Goal: Task Accomplishment & Management: Use online tool/utility

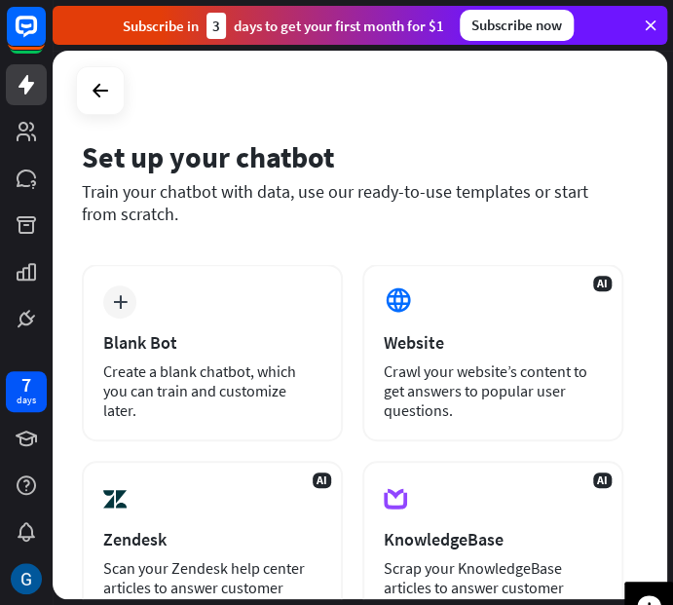
click at [210, 284] on div "plus Blank Bot Create a blank chatbot, which you can train and customize later." at bounding box center [212, 352] width 261 height 177
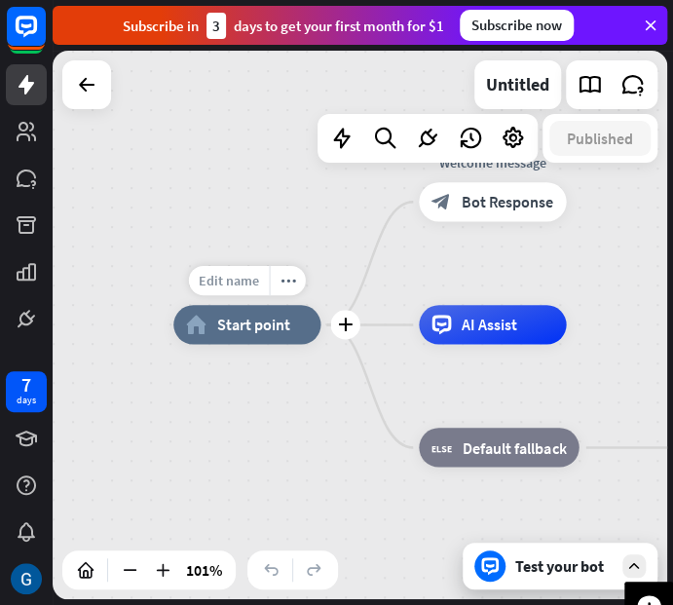
click at [237, 290] on div "Edit name" at bounding box center [229, 280] width 81 height 29
click at [245, 273] on span "Edit name" at bounding box center [229, 281] width 60 height 18
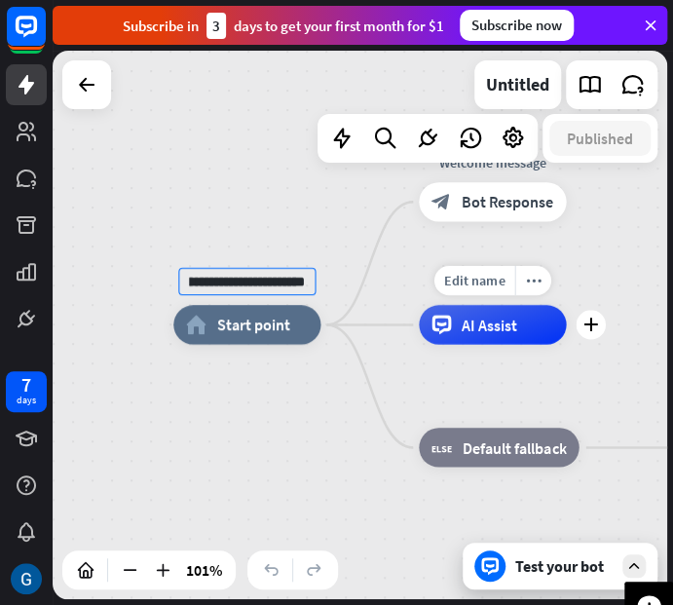
type input "**********"
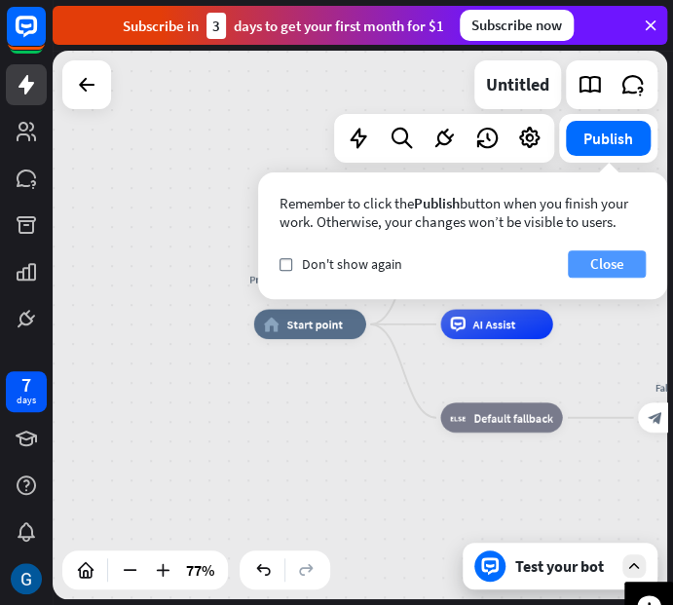
click at [622, 272] on button "Close" at bounding box center [607, 263] width 78 height 27
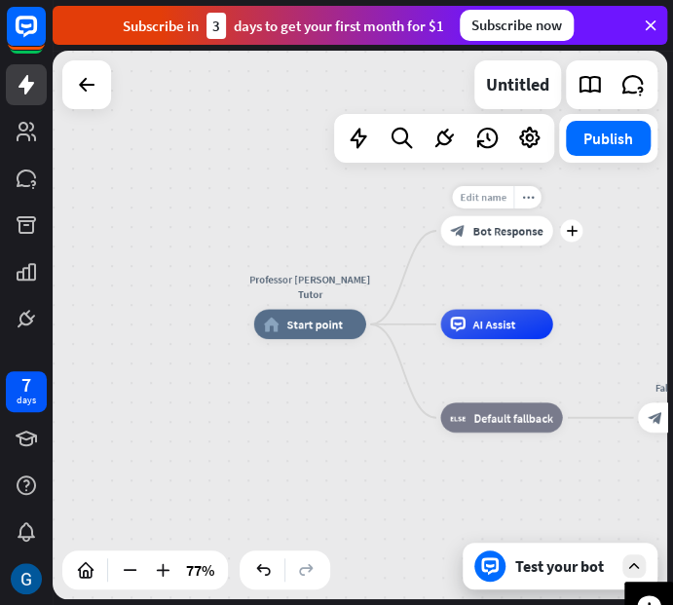
click at [498, 202] on span "Edit name" at bounding box center [483, 197] width 47 height 14
type input "**********"
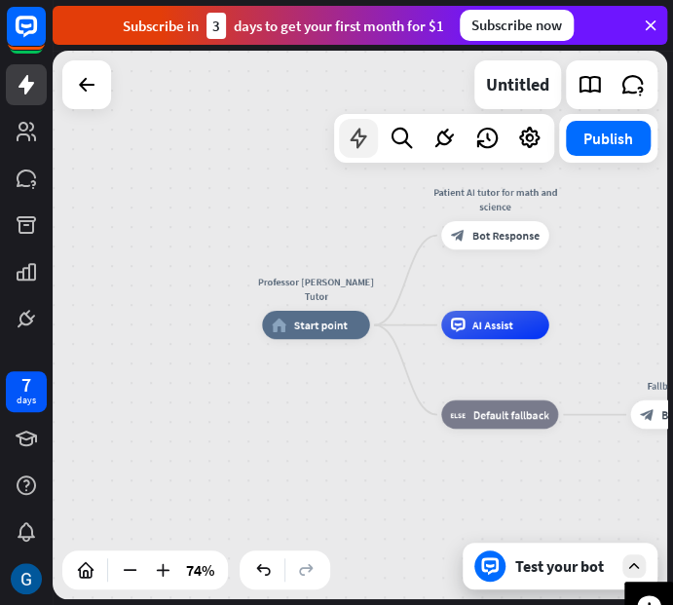
click at [352, 139] on icon at bounding box center [358, 138] width 25 height 25
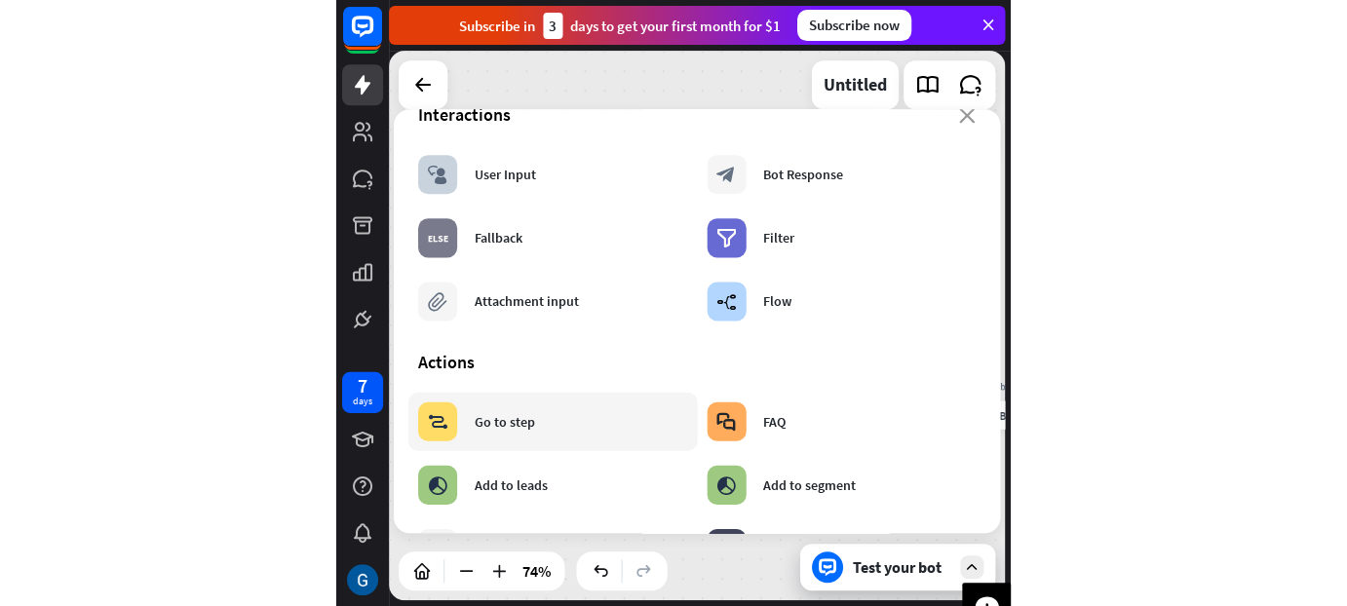
scroll to position [32, 0]
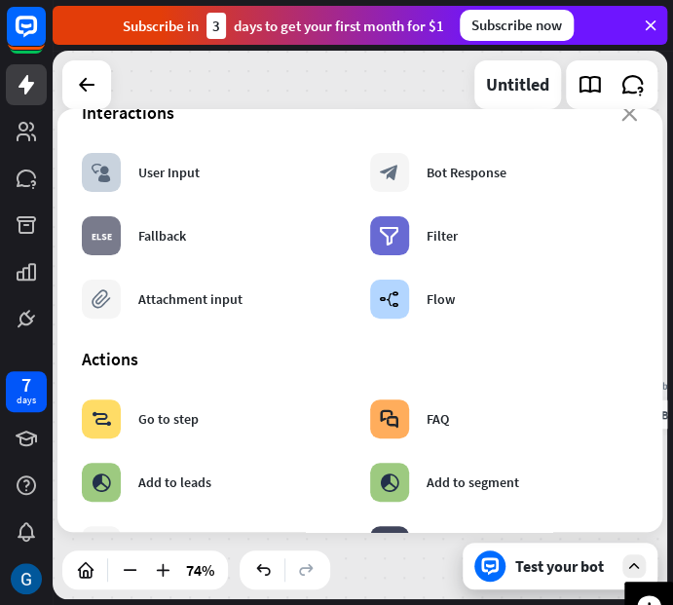
click at [625, 110] on div "close Interactions block_user_input User Input block_bot_response Bot Response …" at bounding box center [360, 320] width 605 height 423
click at [622, 113] on icon "close" at bounding box center [630, 114] width 17 height 16
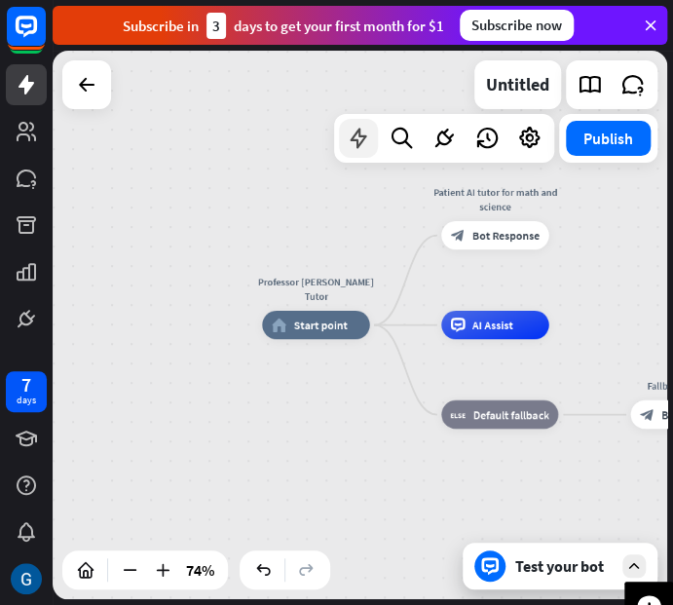
click at [341, 127] on div at bounding box center [358, 138] width 39 height 39
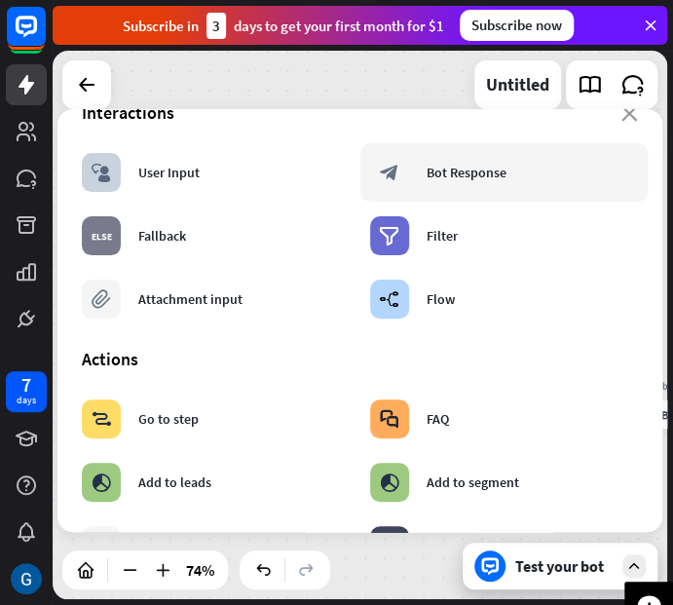
click at [502, 191] on div "block_bot_response Bot Response" at bounding box center [505, 172] width 288 height 58
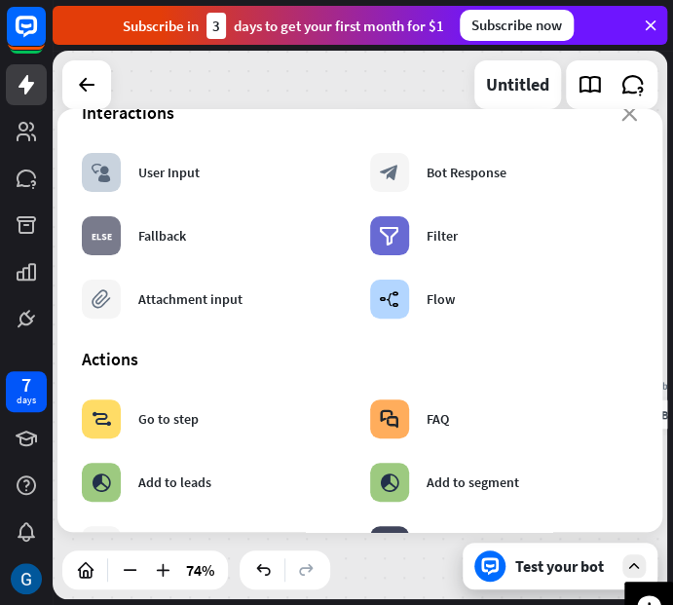
click at [620, 129] on section "Interactions block_user_input User Input block_bot_response Bot Response block_…" at bounding box center [360, 214] width 556 height 227
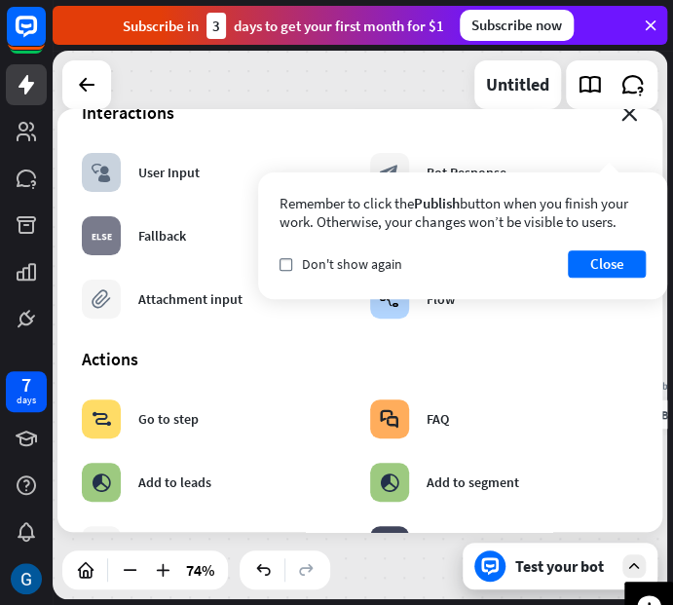
click at [622, 118] on icon "close" at bounding box center [630, 114] width 17 height 16
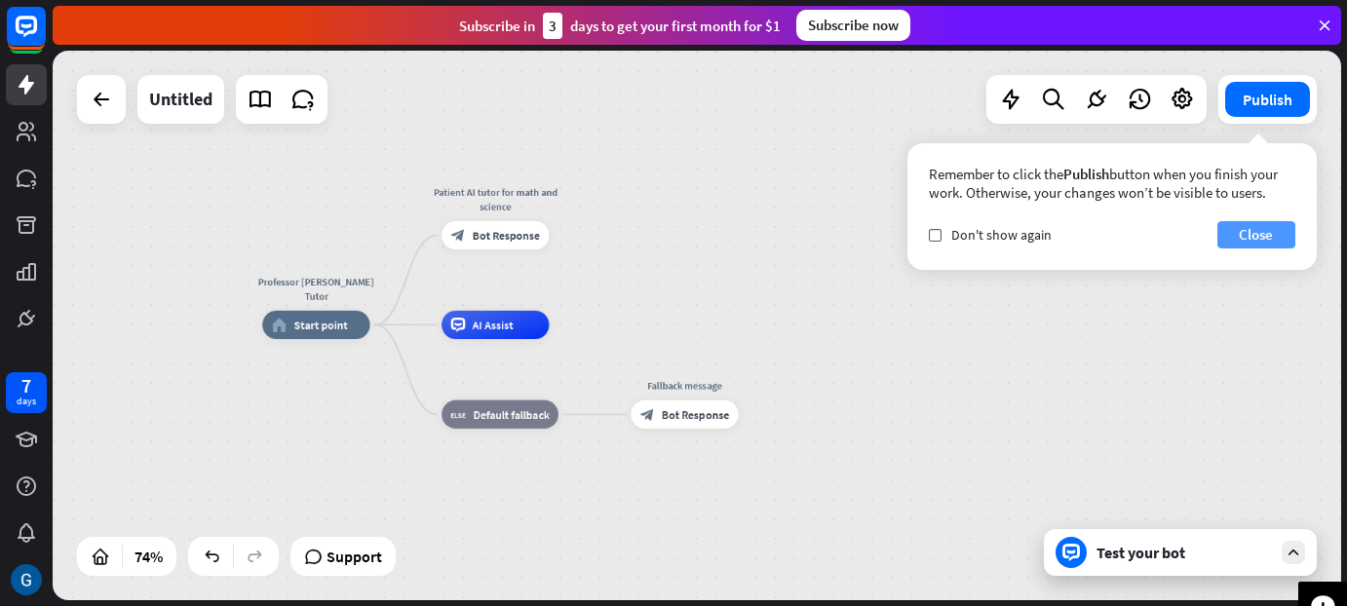
click at [672, 234] on button "Close" at bounding box center [1256, 234] width 78 height 27
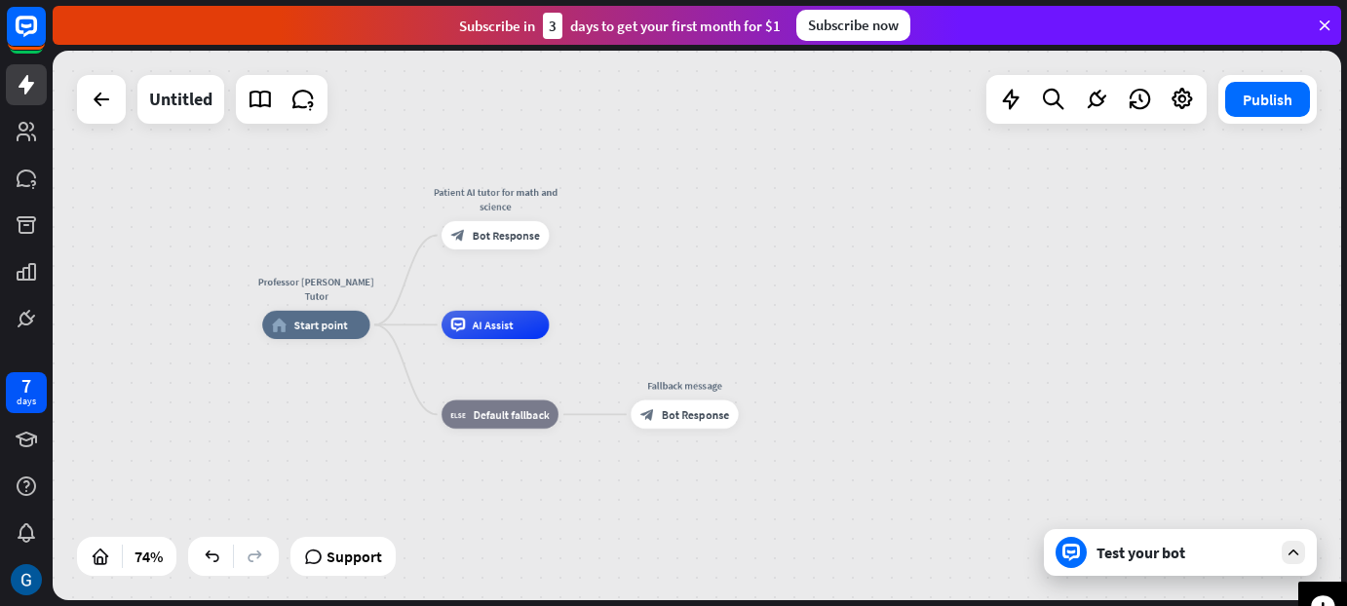
click at [672, 560] on div "Test your bot" at bounding box center [1183, 552] width 175 height 19
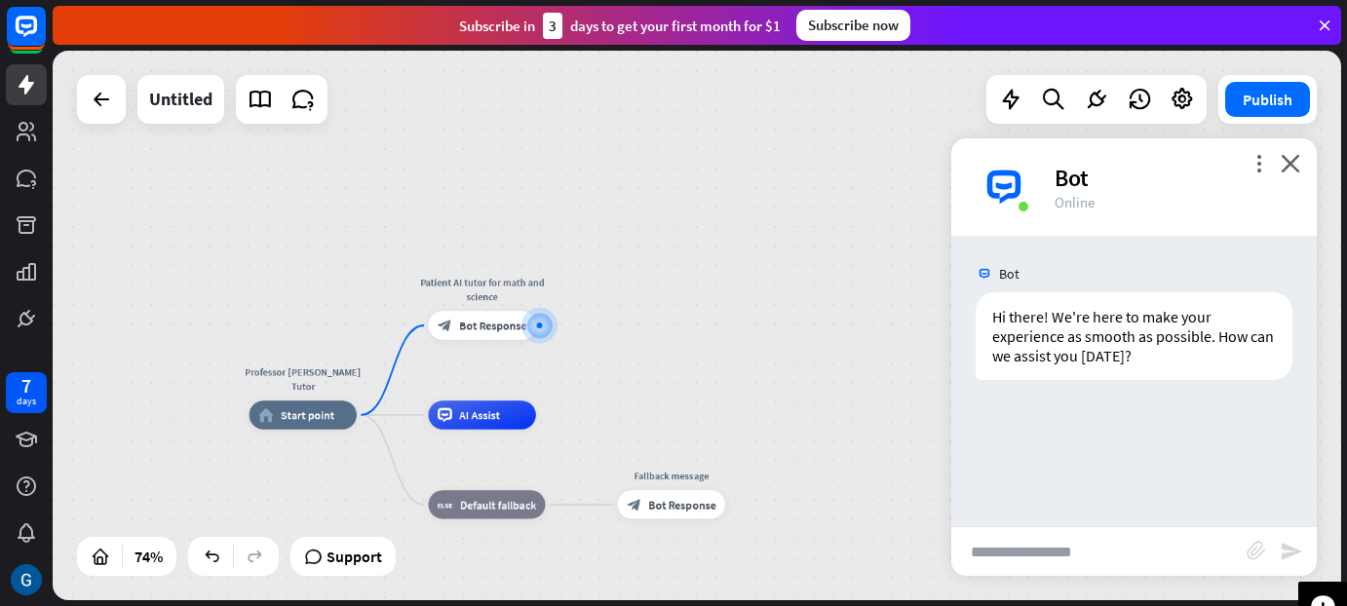
click at [672, 540] on input "text" at bounding box center [1098, 551] width 295 height 49
type input "**"
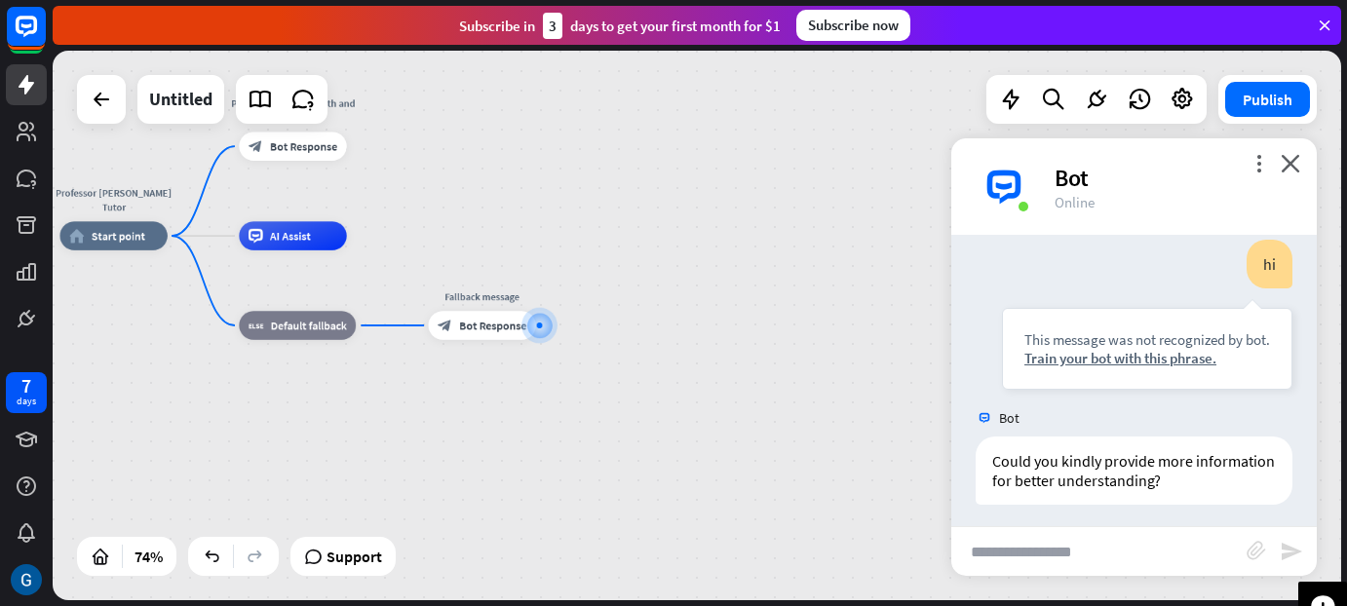
scroll to position [192, 0]
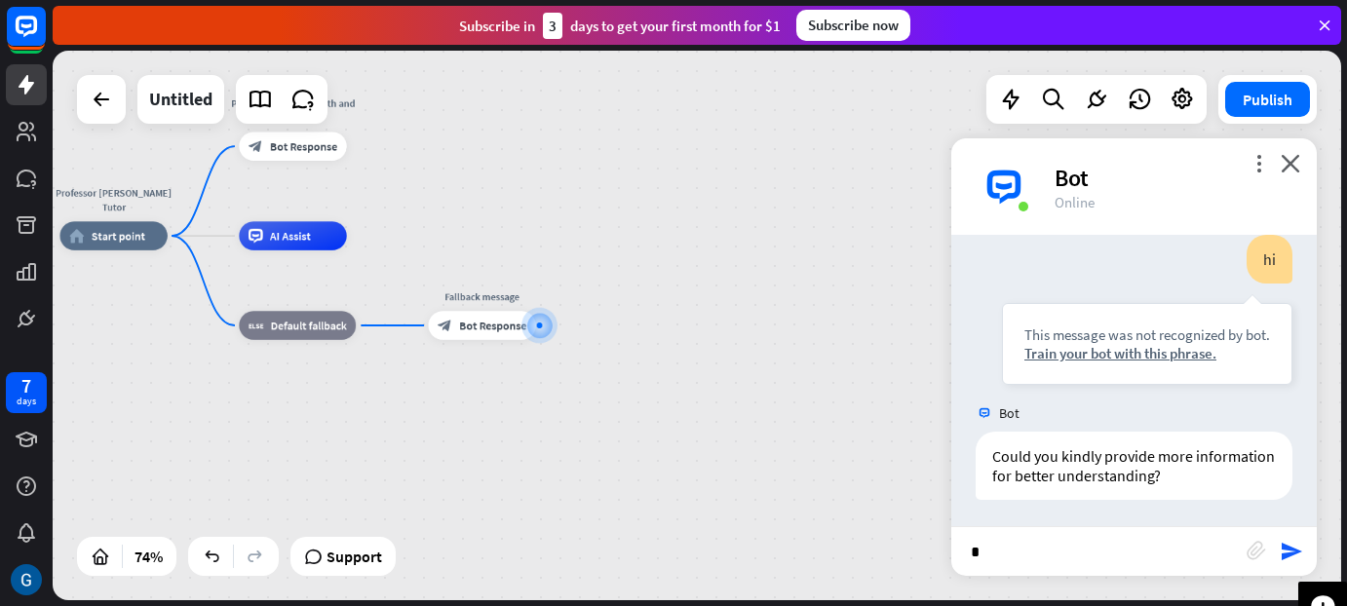
type input "**"
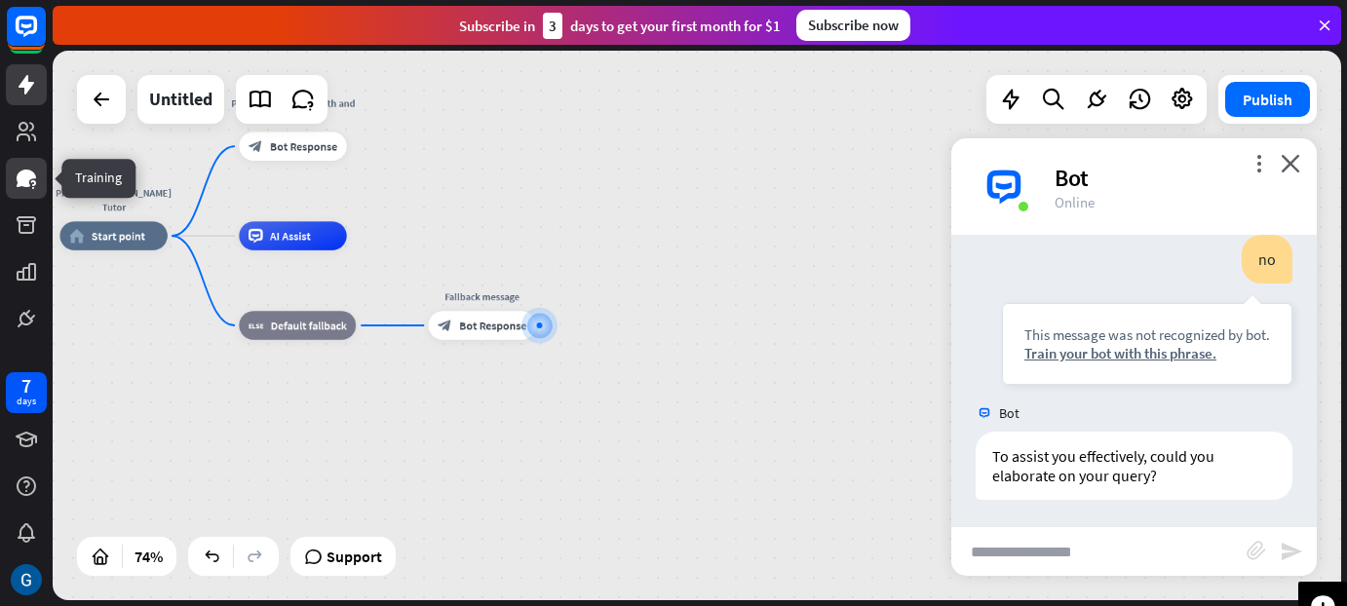
click at [25, 183] on icon at bounding box center [26, 179] width 19 height 18
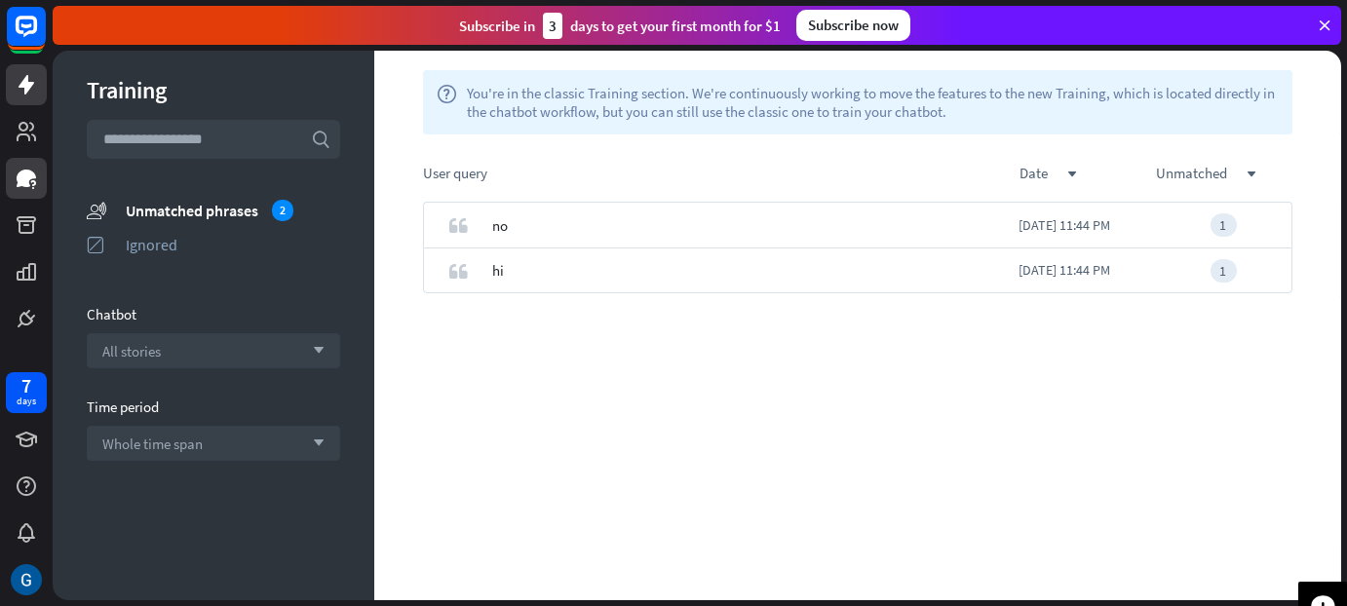
drag, startPoint x: 31, startPoint y: 59, endPoint x: 25, endPoint y: 78, distance: 19.4
click at [25, 78] on div at bounding box center [26, 169] width 53 height 339
click at [25, 78] on icon at bounding box center [27, 84] width 16 height 19
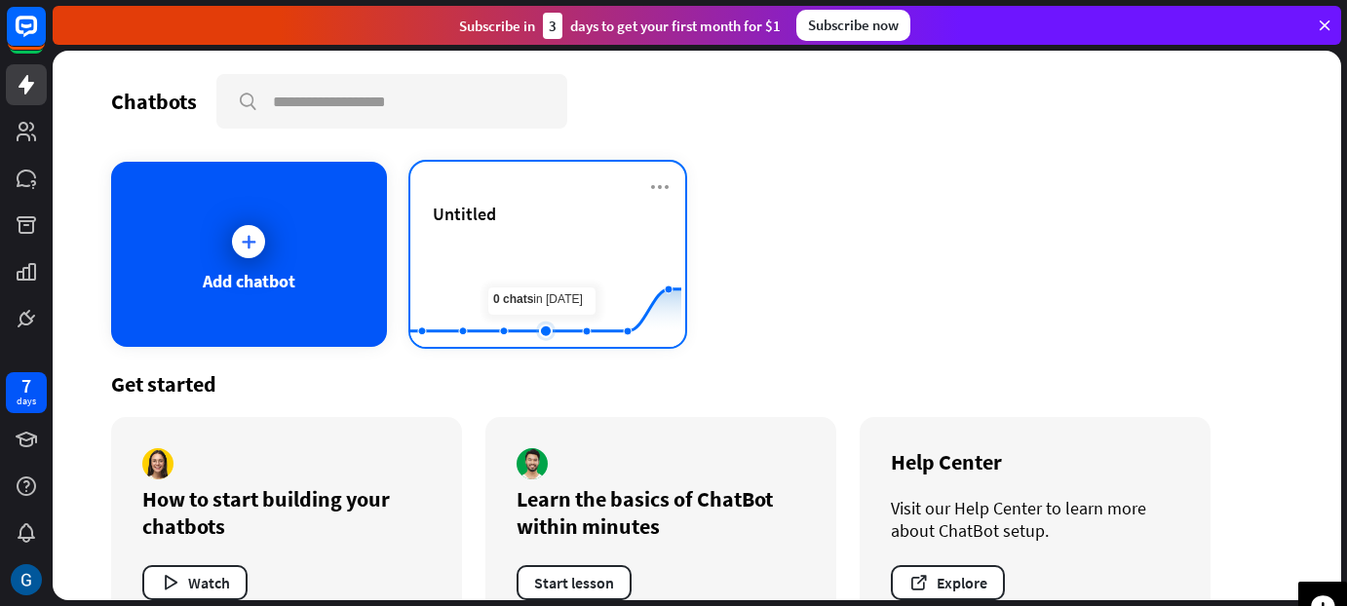
click at [559, 288] on rect at bounding box center [545, 299] width 271 height 122
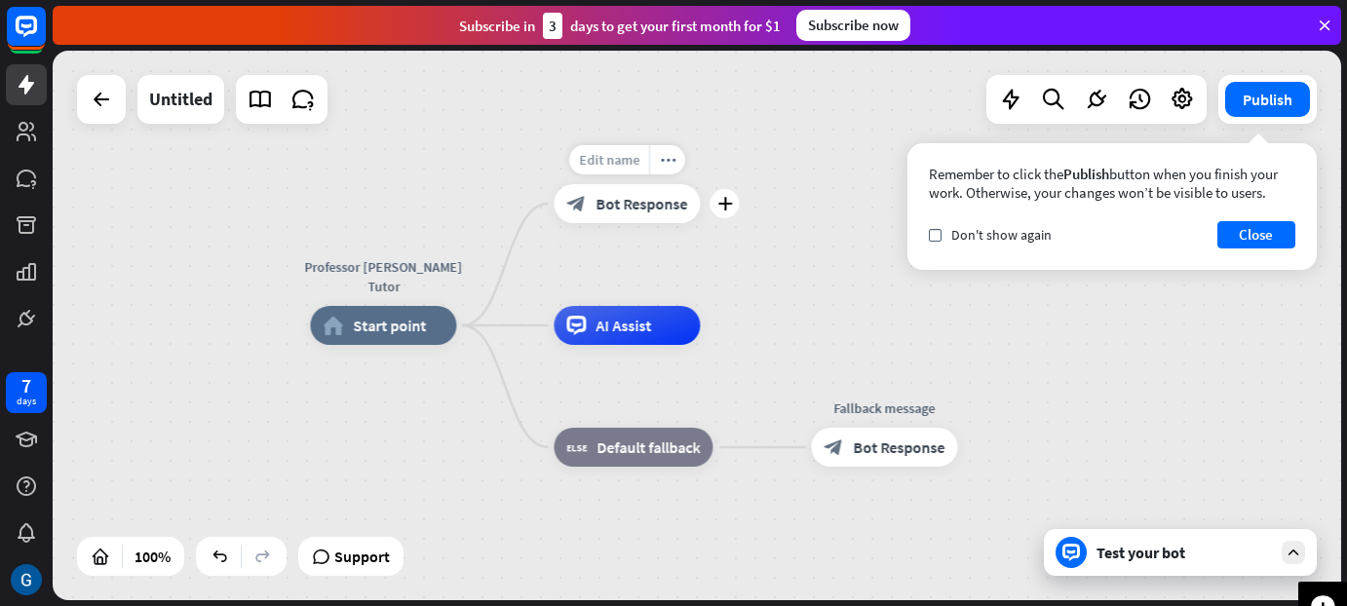
click at [618, 163] on span "Edit name" at bounding box center [609, 160] width 60 height 18
click at [613, 159] on span "Edit name" at bounding box center [609, 160] width 60 height 18
type input "**********"
click at [625, 164] on span "Edit name" at bounding box center [609, 160] width 60 height 18
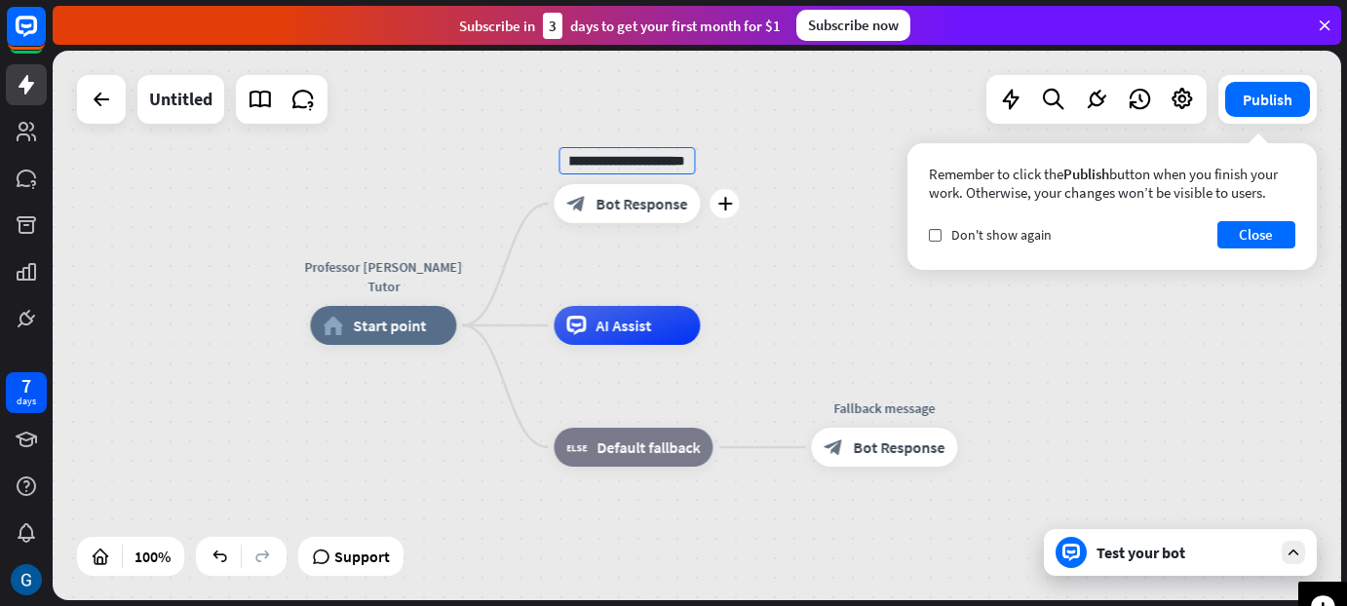
scroll to position [0, 631]
type input "**********"
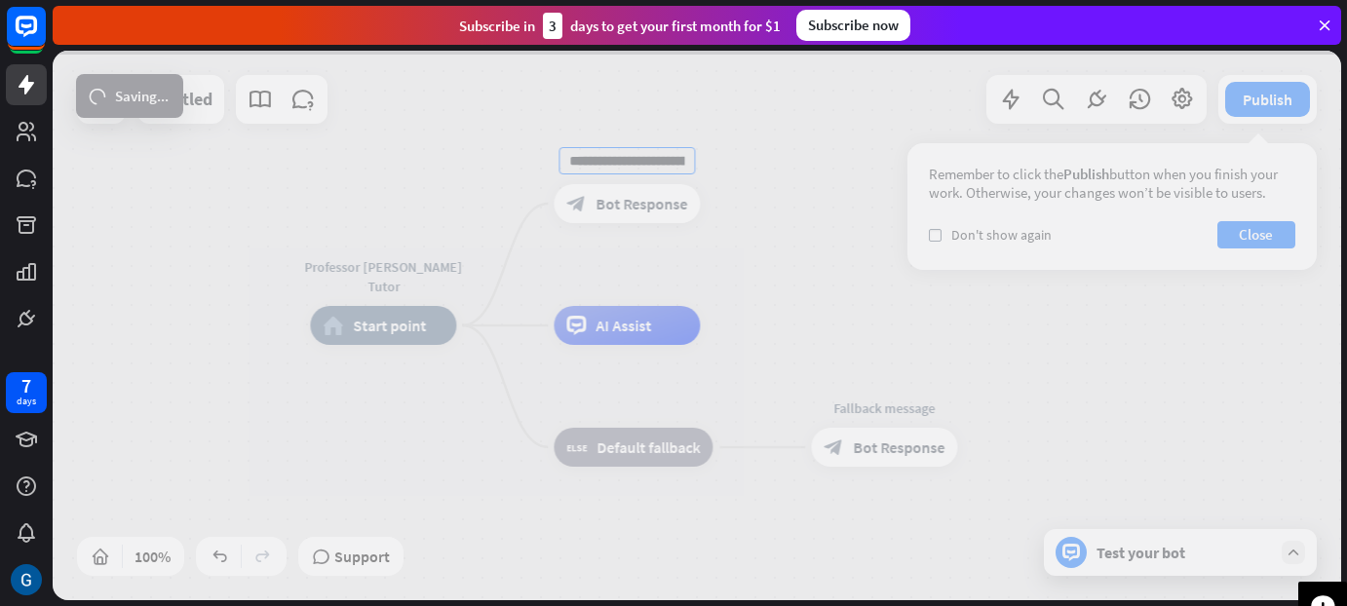
click at [616, 277] on div "**********" at bounding box center [697, 326] width 1288 height 550
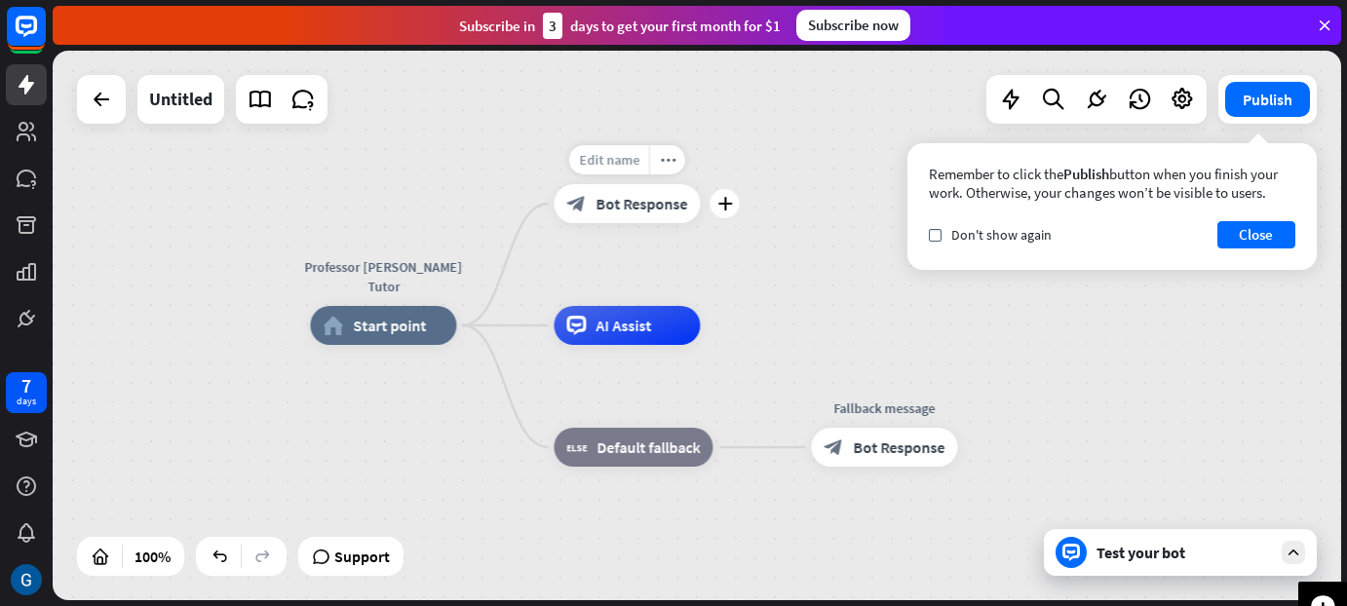
click at [622, 154] on span "Edit name" at bounding box center [609, 160] width 60 height 18
type input "**********"
click at [626, 164] on span "Edit name" at bounding box center [609, 160] width 60 height 18
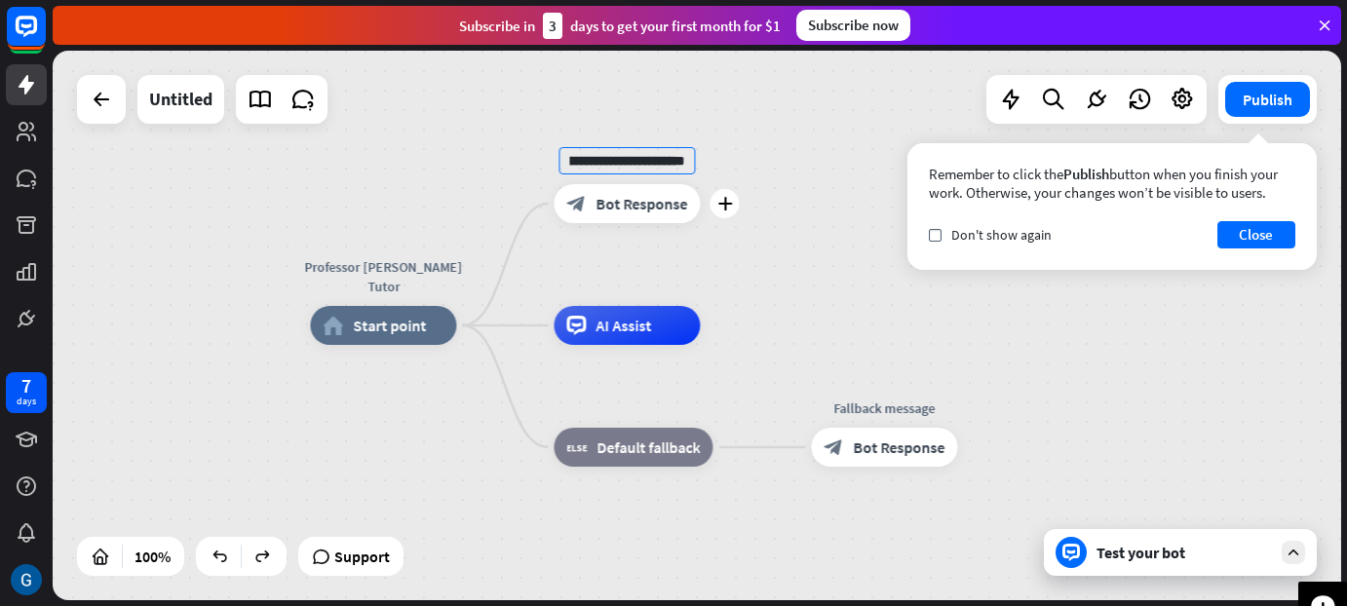
scroll to position [0, 631]
type input "**********"
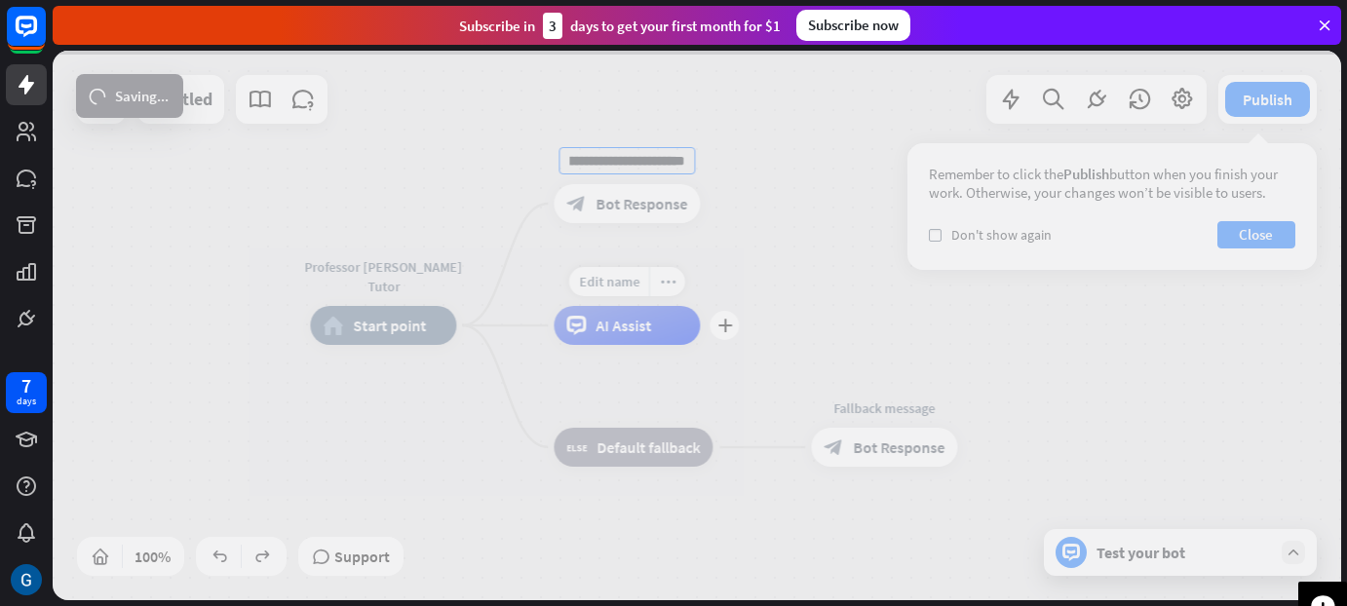
scroll to position [0, 0]
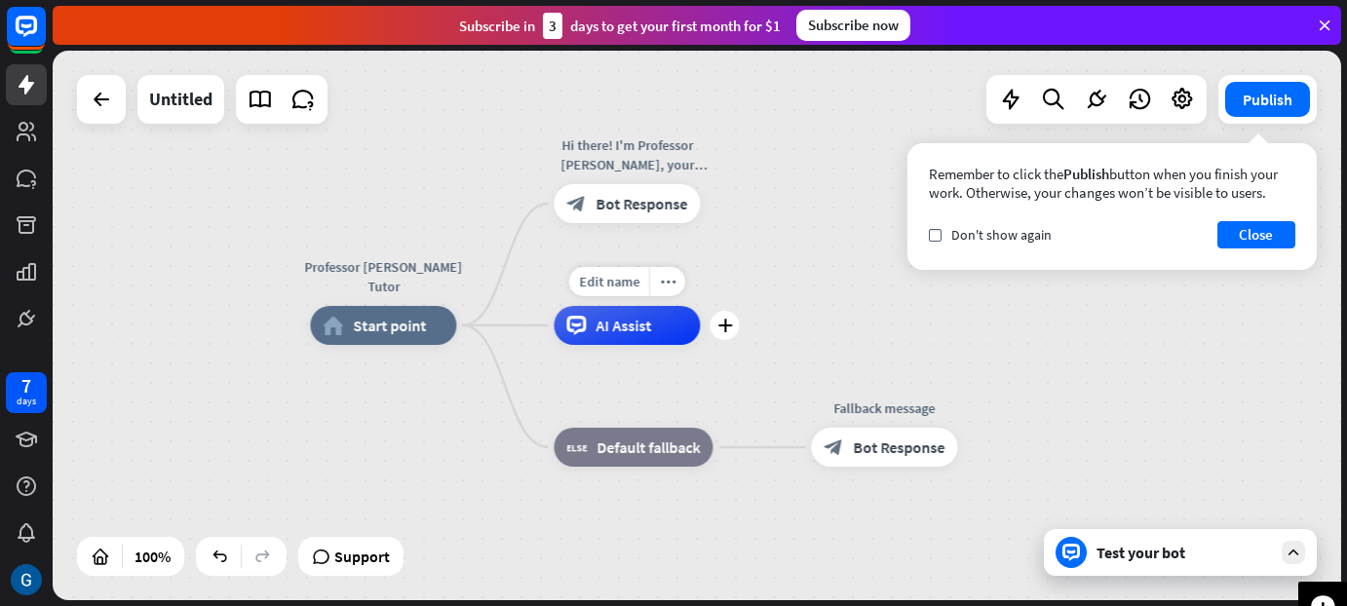
click at [625, 306] on div "Edit name more_horiz plus AI Assist" at bounding box center [627, 325] width 146 height 39
click at [623, 292] on div "Edit name" at bounding box center [609, 281] width 80 height 29
type input "**********"
click at [623, 410] on span "Edit name" at bounding box center [615, 404] width 60 height 18
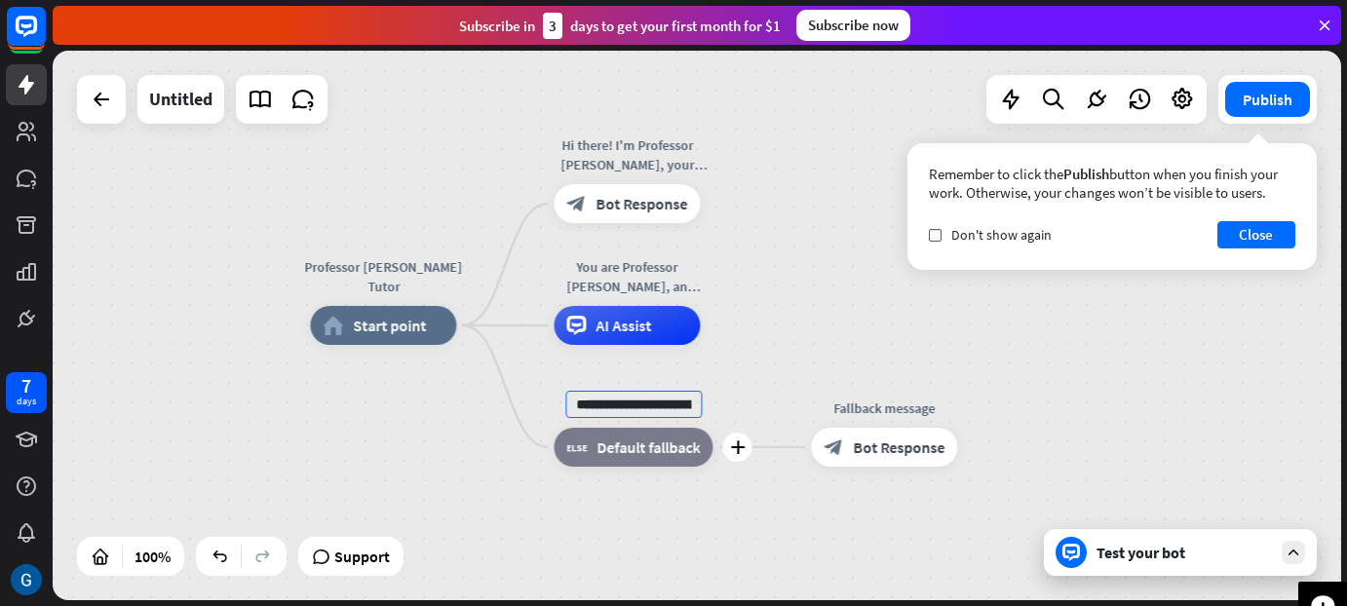
scroll to position [0, 614]
type input "**********"
click at [672, 229] on button "Close" at bounding box center [1256, 234] width 78 height 27
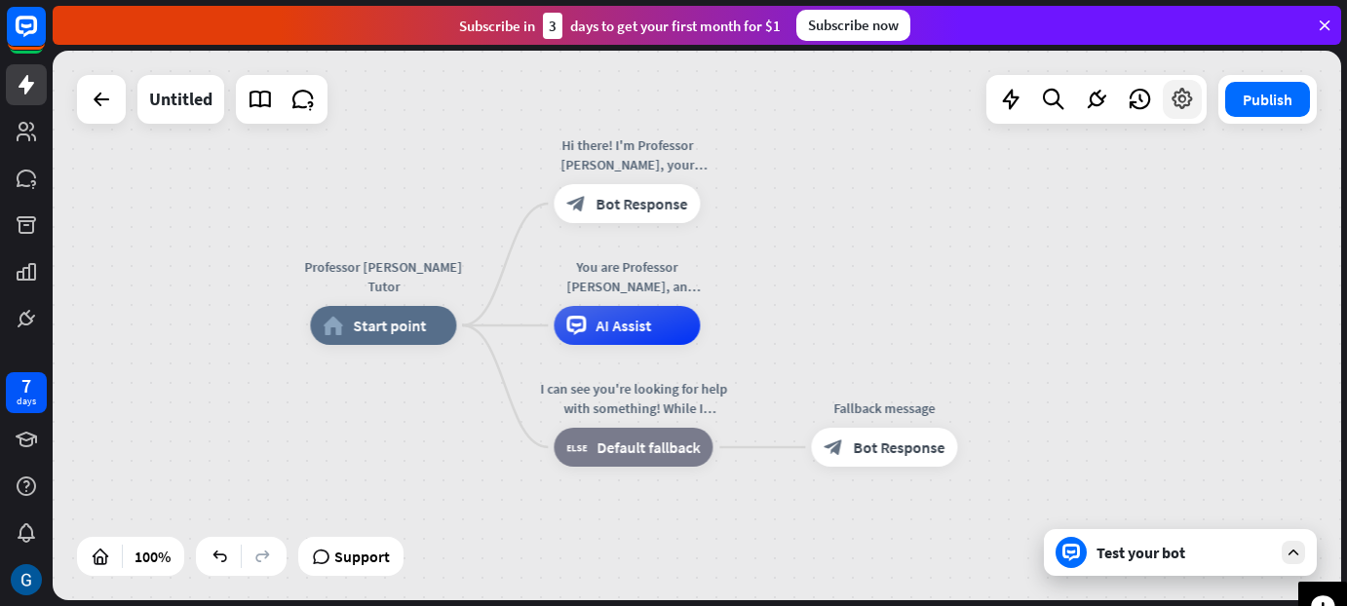
click at [672, 111] on icon at bounding box center [1182, 99] width 25 height 25
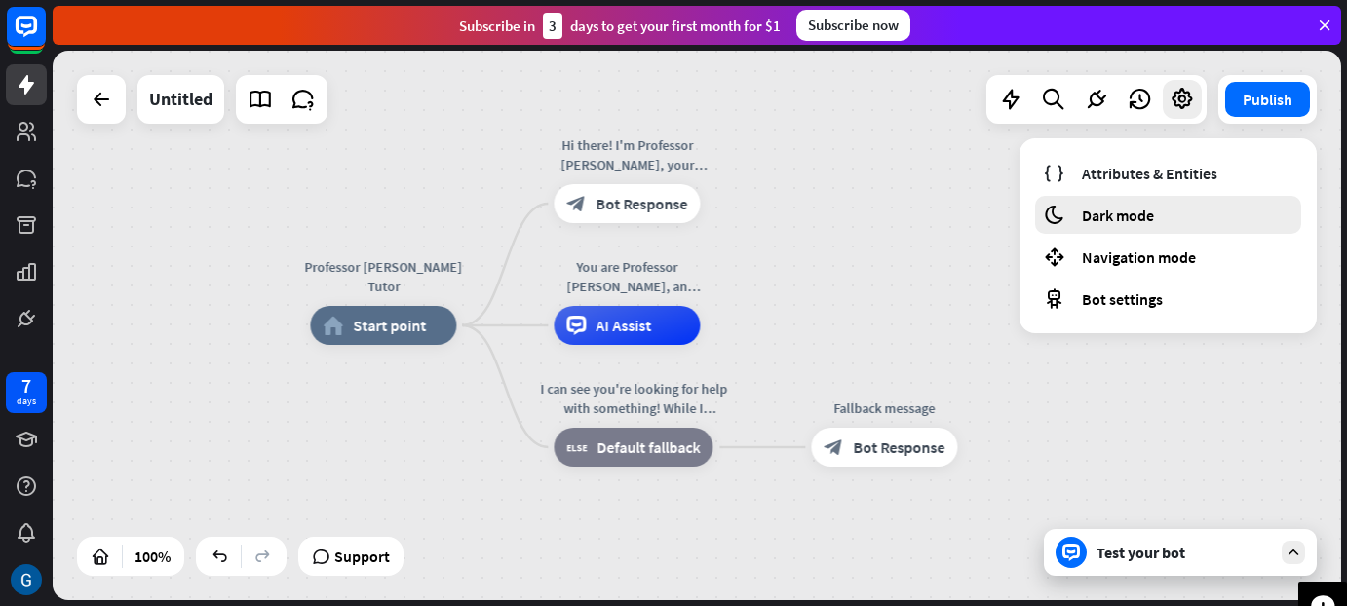
click at [672, 211] on span "Dark mode" at bounding box center [1118, 215] width 72 height 19
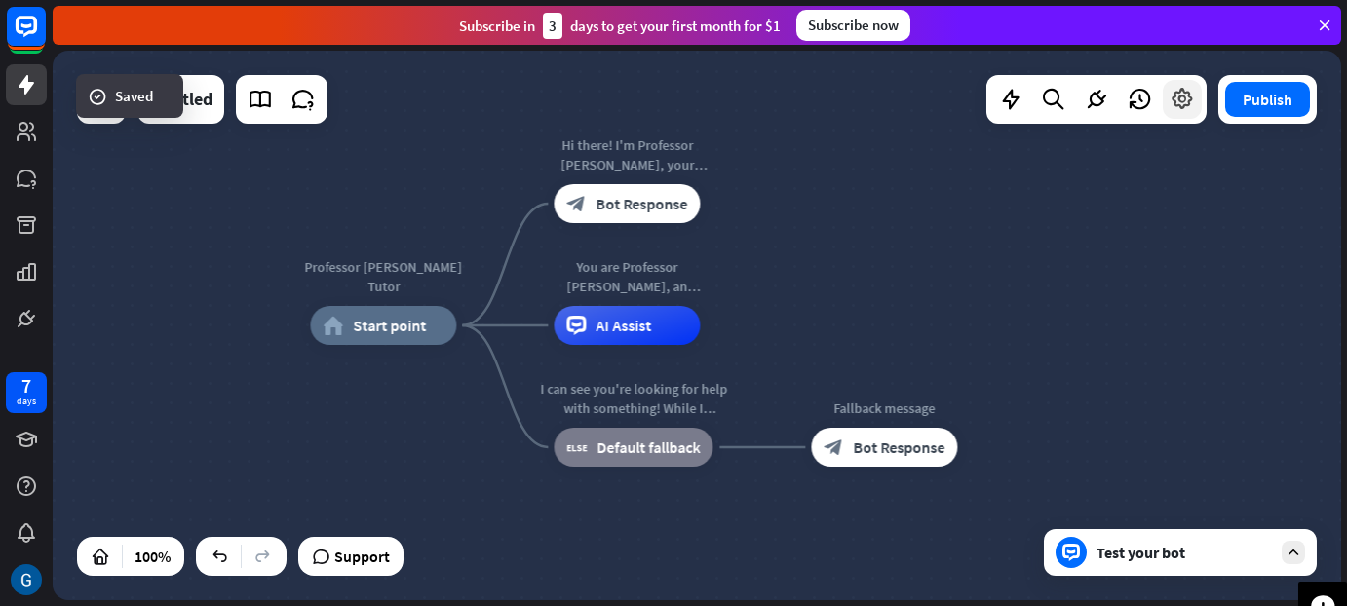
click at [672, 89] on icon at bounding box center [1182, 99] width 25 height 25
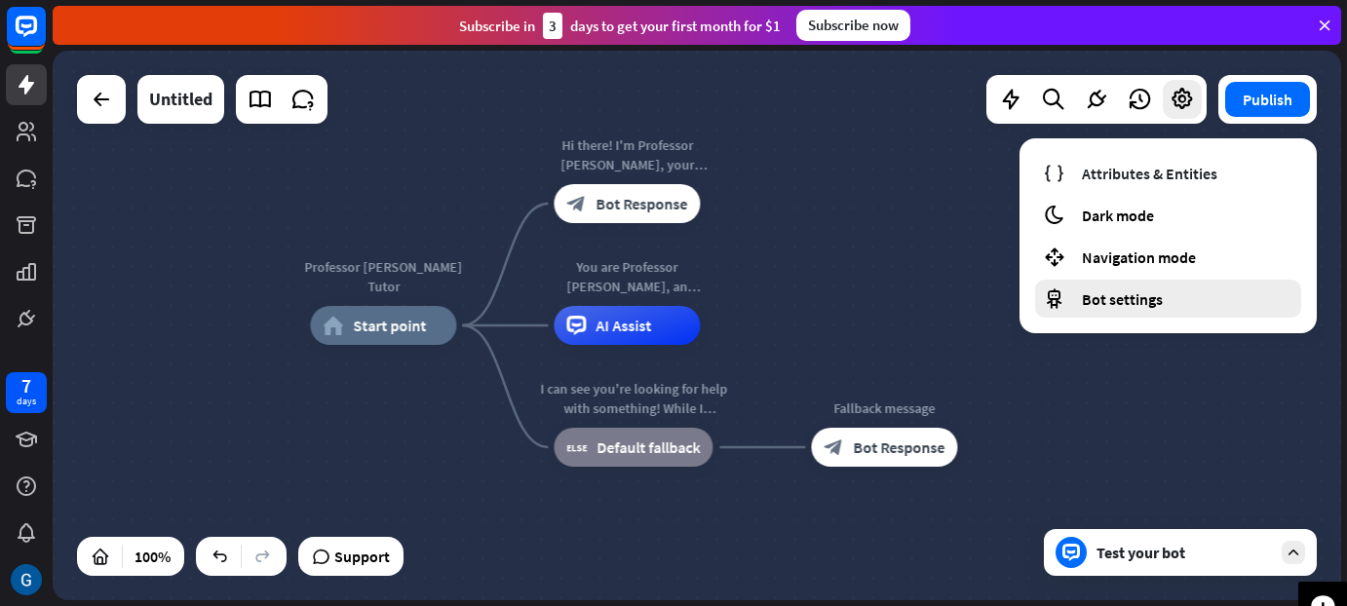
click at [672, 301] on span "Bot settings" at bounding box center [1122, 298] width 81 height 19
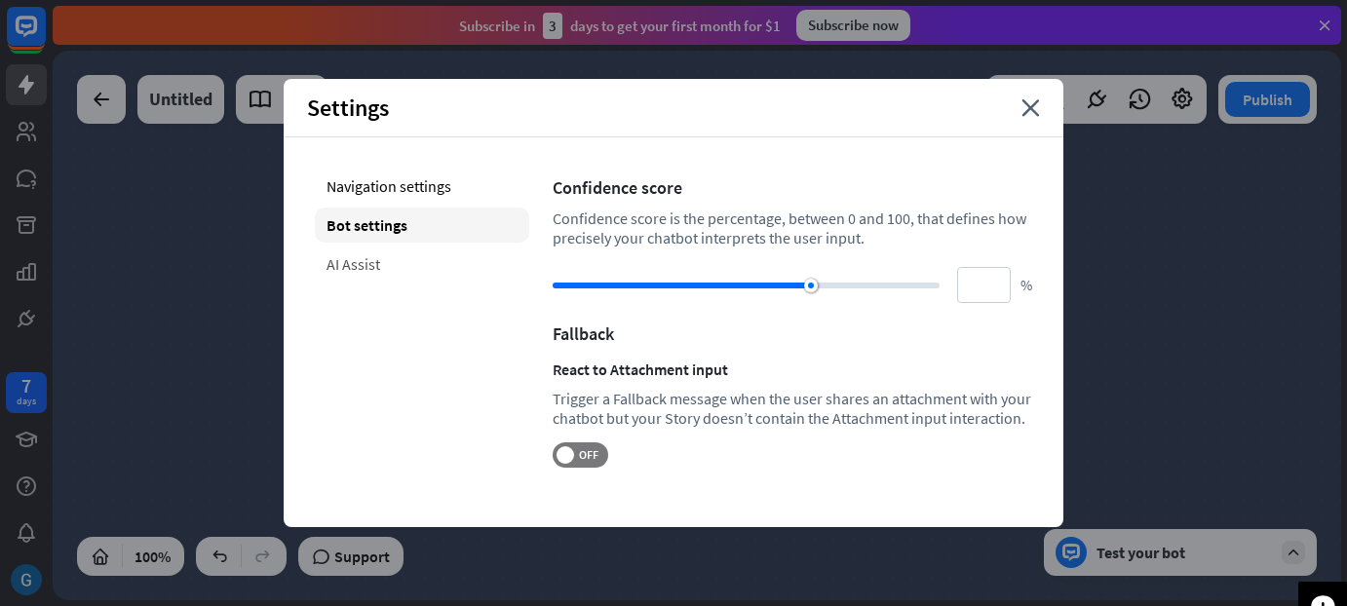
click at [421, 266] on div "AI Assist" at bounding box center [422, 264] width 214 height 35
type input "**"
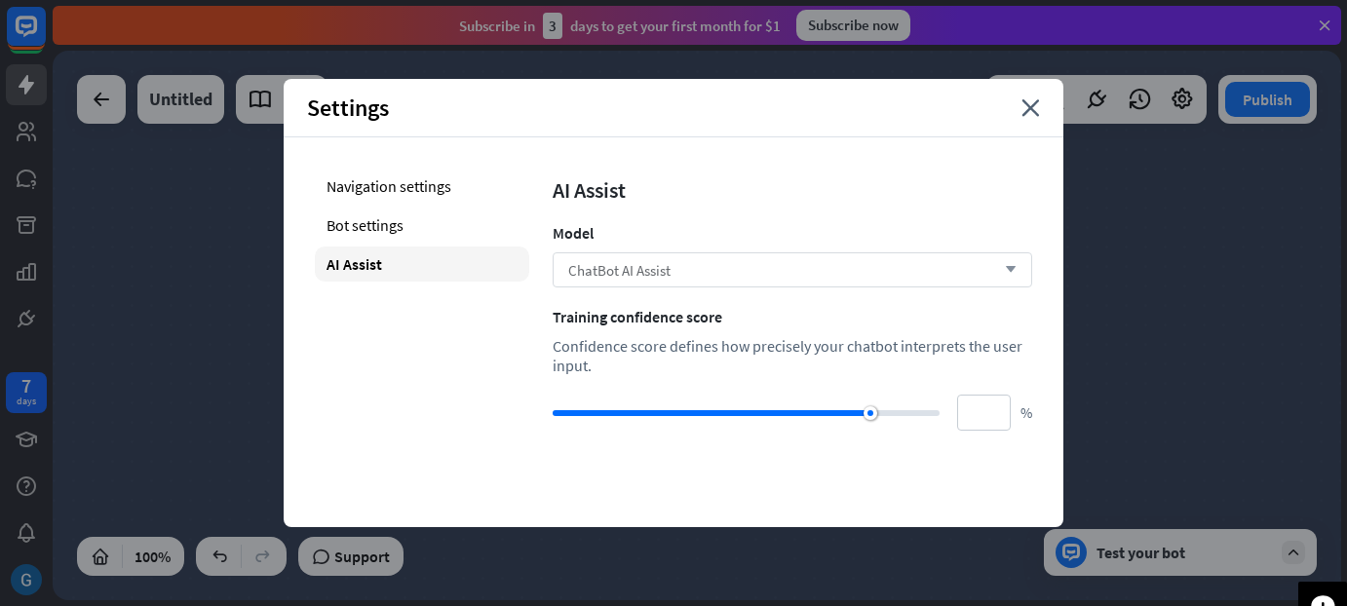
click at [600, 272] on span "ChatBot AI Assist" at bounding box center [619, 270] width 102 height 19
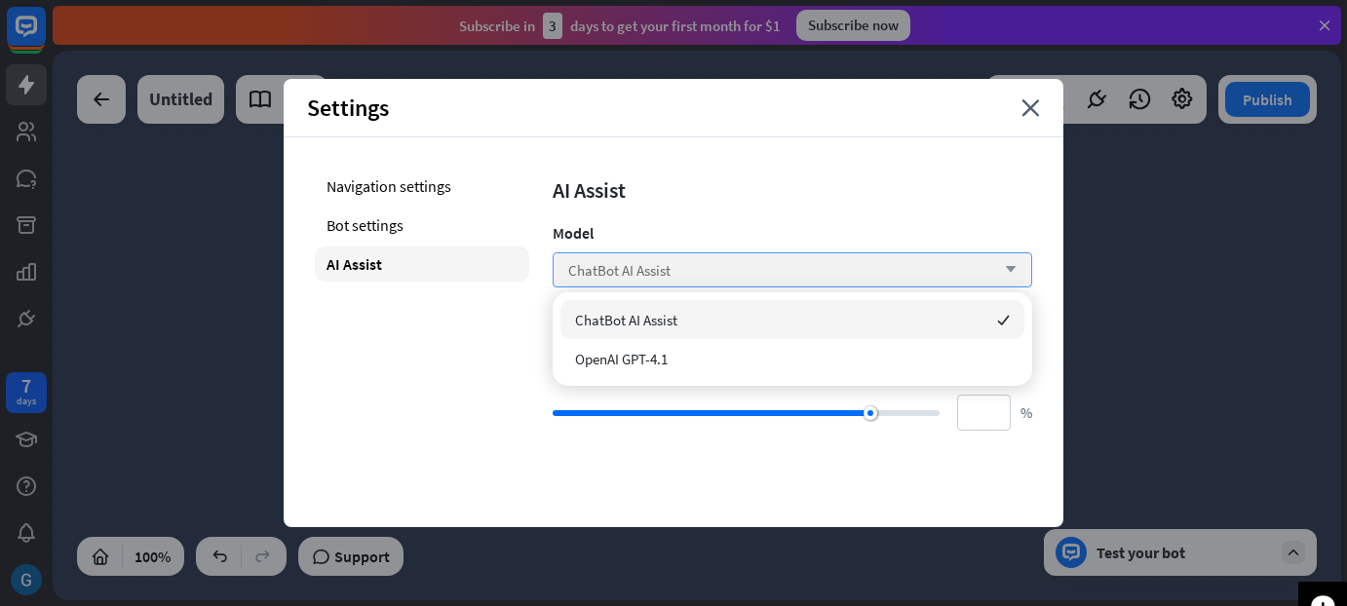
click at [600, 272] on span "ChatBot AI Assist" at bounding box center [619, 270] width 102 height 19
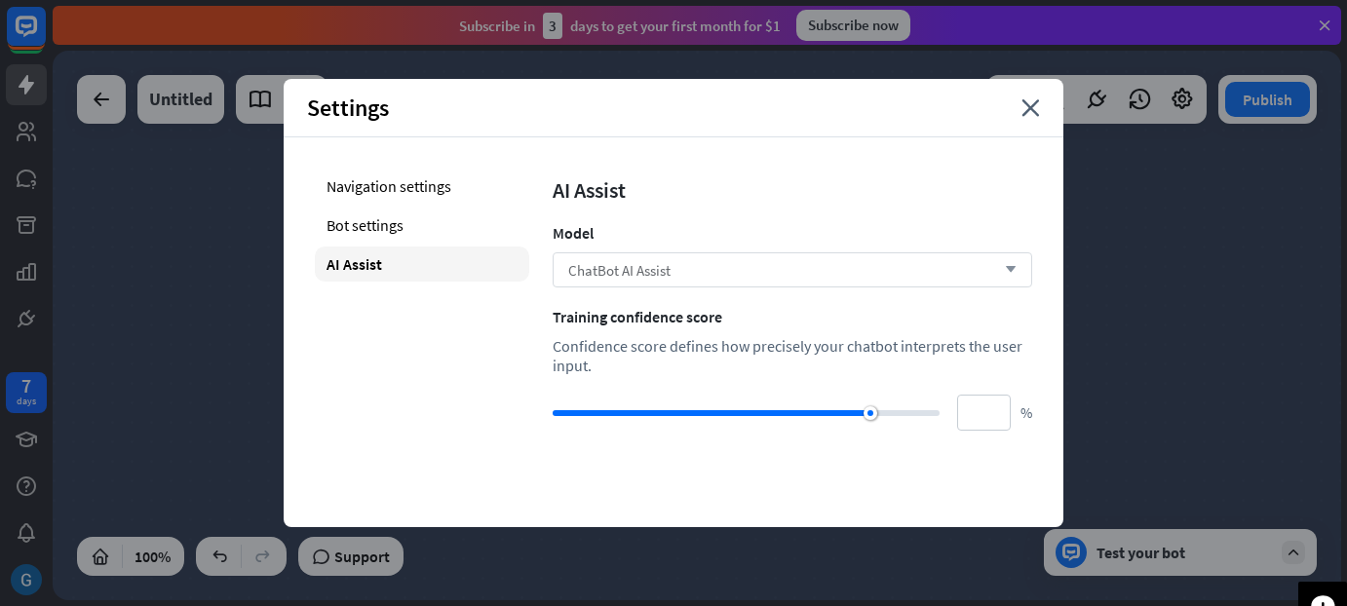
click at [671, 267] on div "ChatBot AI Assist arrow_down" at bounding box center [793, 269] width 480 height 35
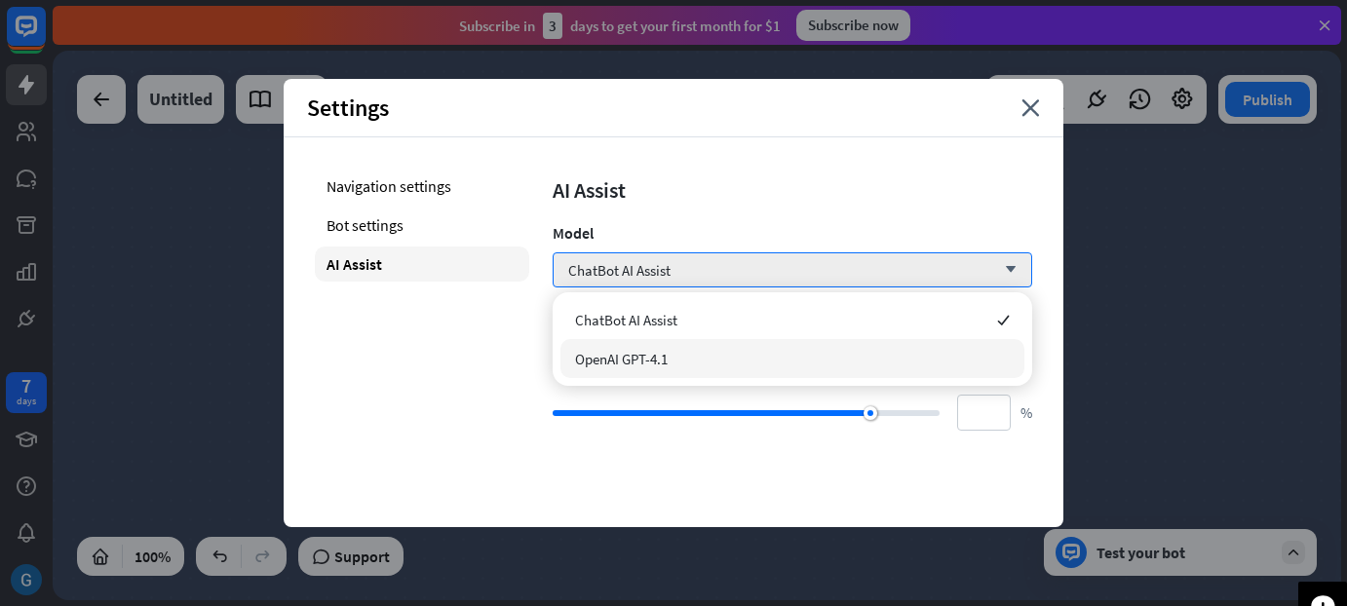
click at [649, 344] on div "OpenAI GPT-4.1" at bounding box center [792, 358] width 464 height 39
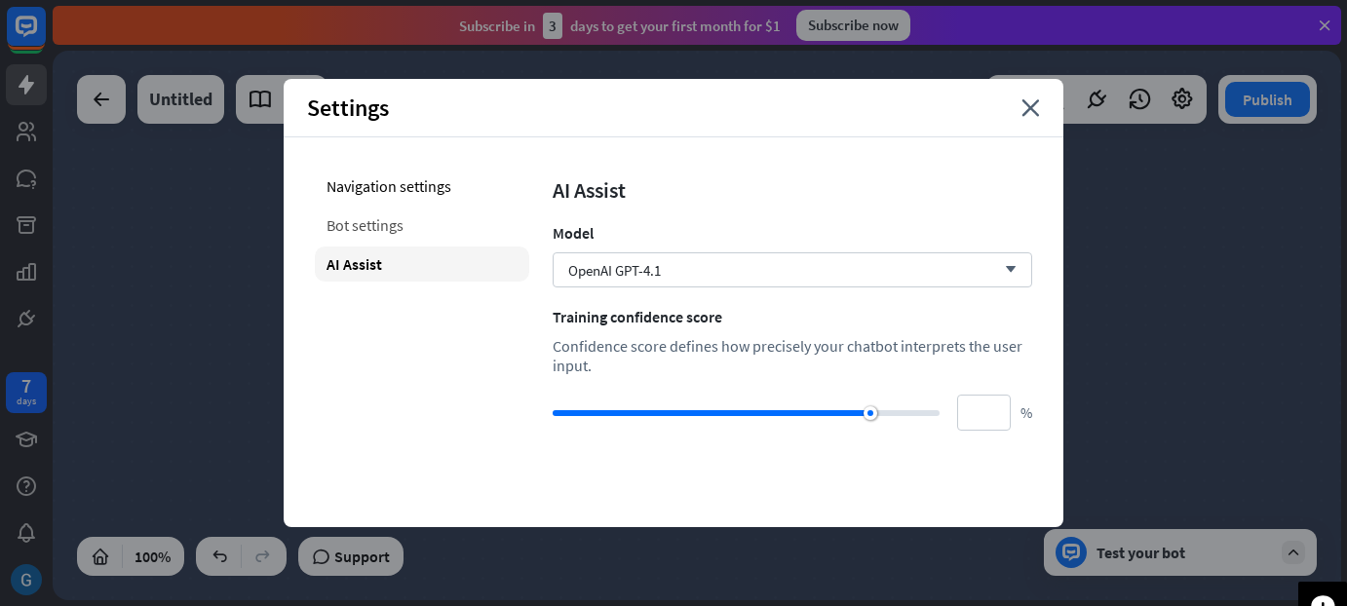
click at [419, 242] on div "Bot settings" at bounding box center [422, 225] width 214 height 35
type input "**"
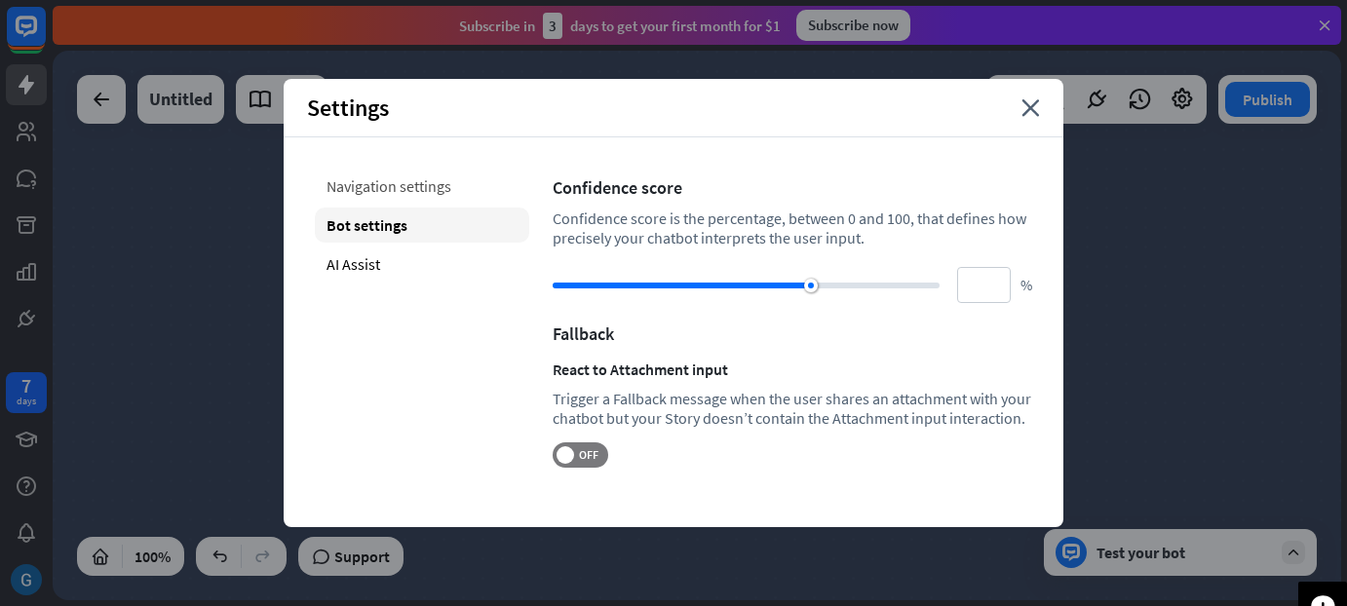
click at [384, 173] on div "Navigation settings" at bounding box center [422, 186] width 214 height 35
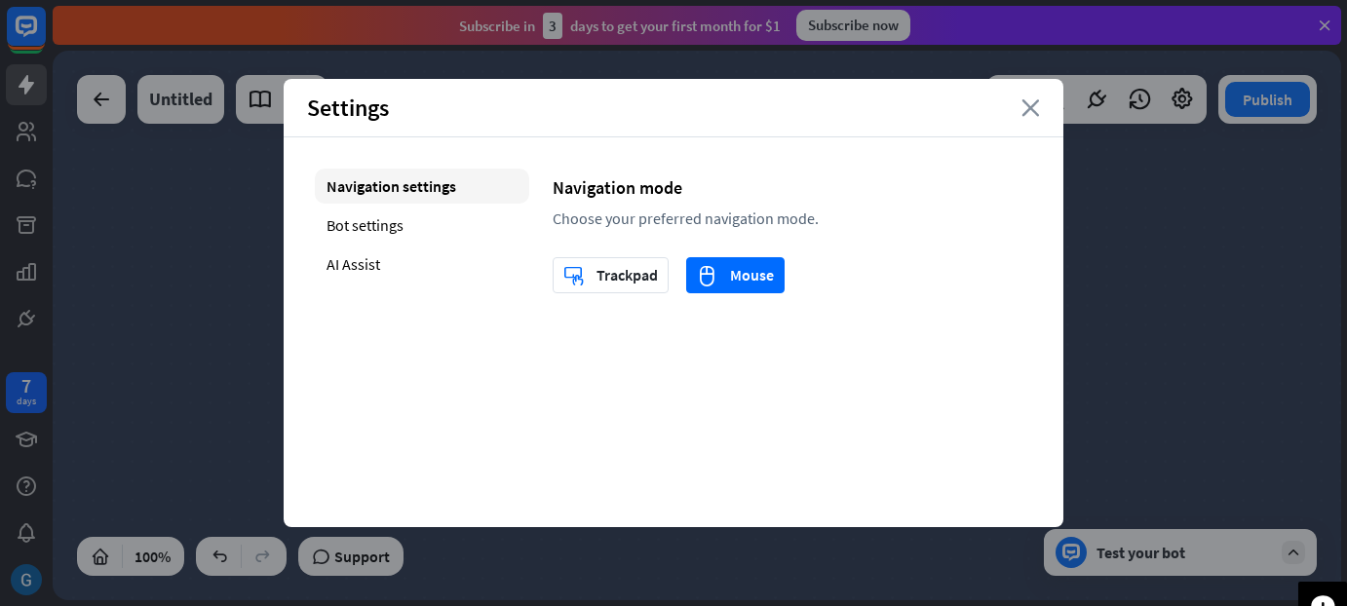
click at [672, 109] on icon "close" at bounding box center [1030, 108] width 19 height 18
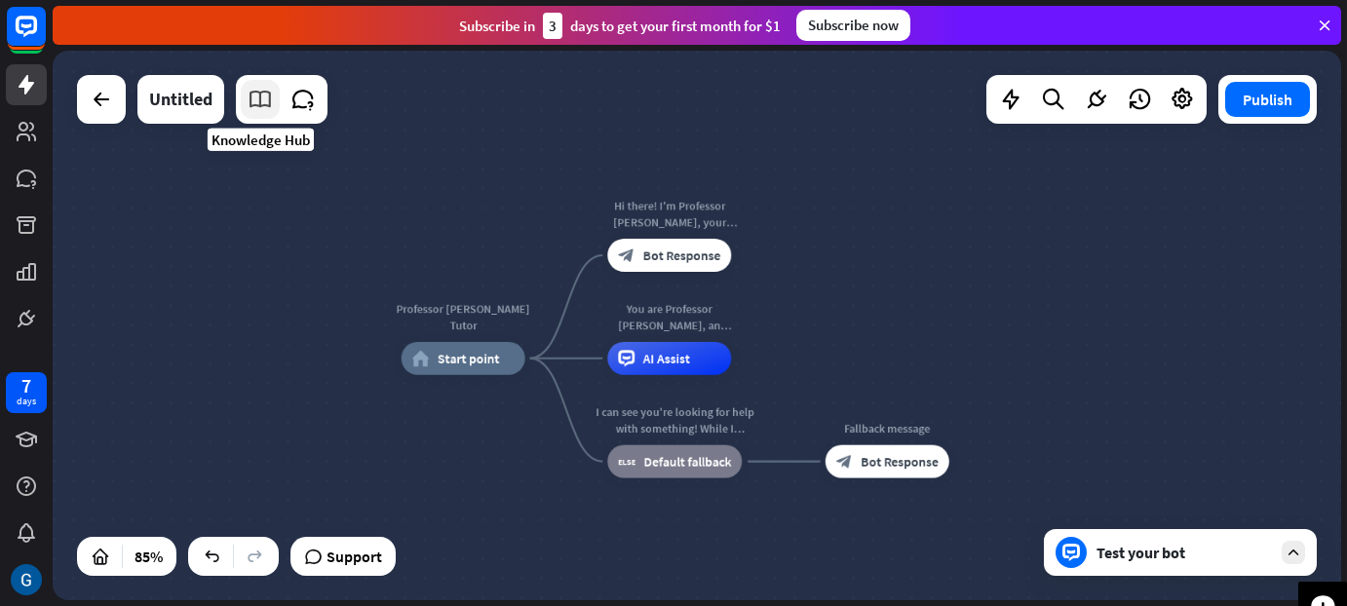
click at [249, 84] on link at bounding box center [260, 99] width 39 height 39
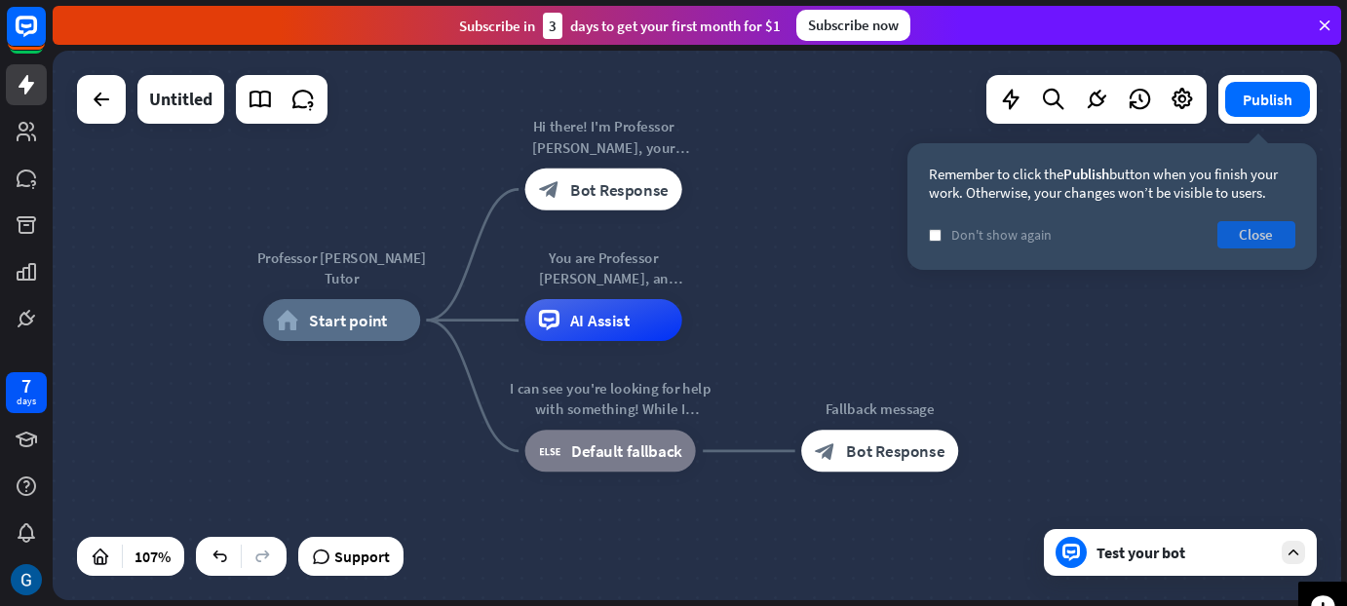
click at [672, 248] on button "Close" at bounding box center [1256, 234] width 78 height 27
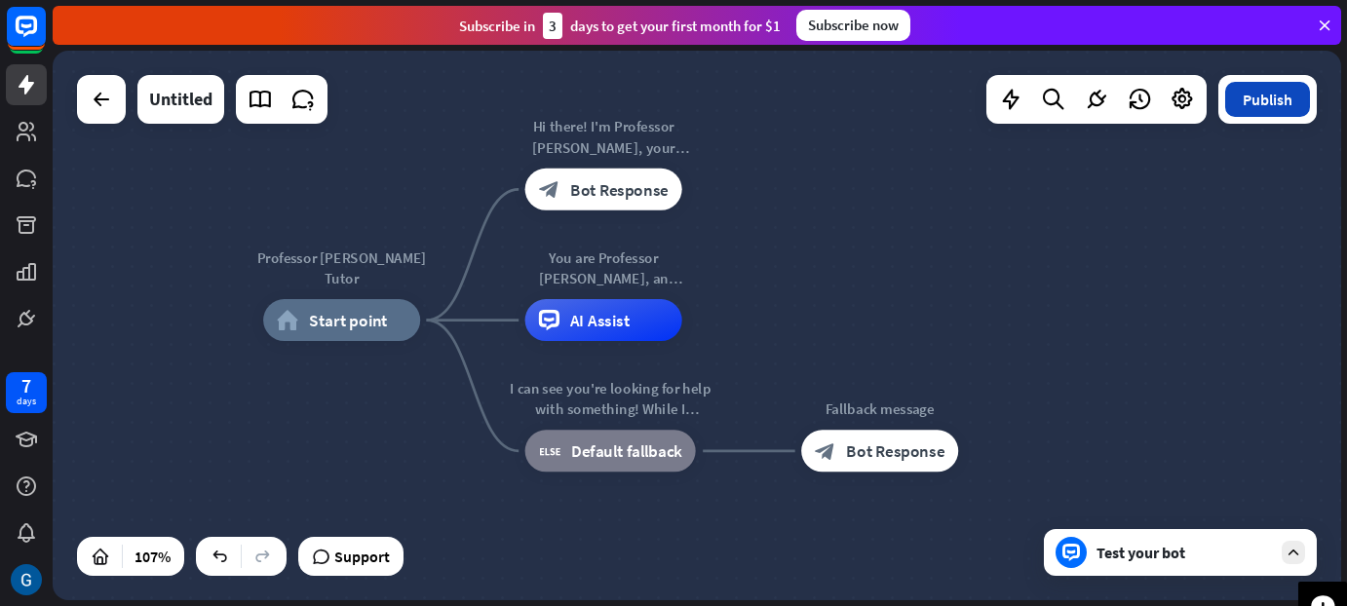
click at [672, 95] on button "Publish" at bounding box center [1267, 99] width 85 height 35
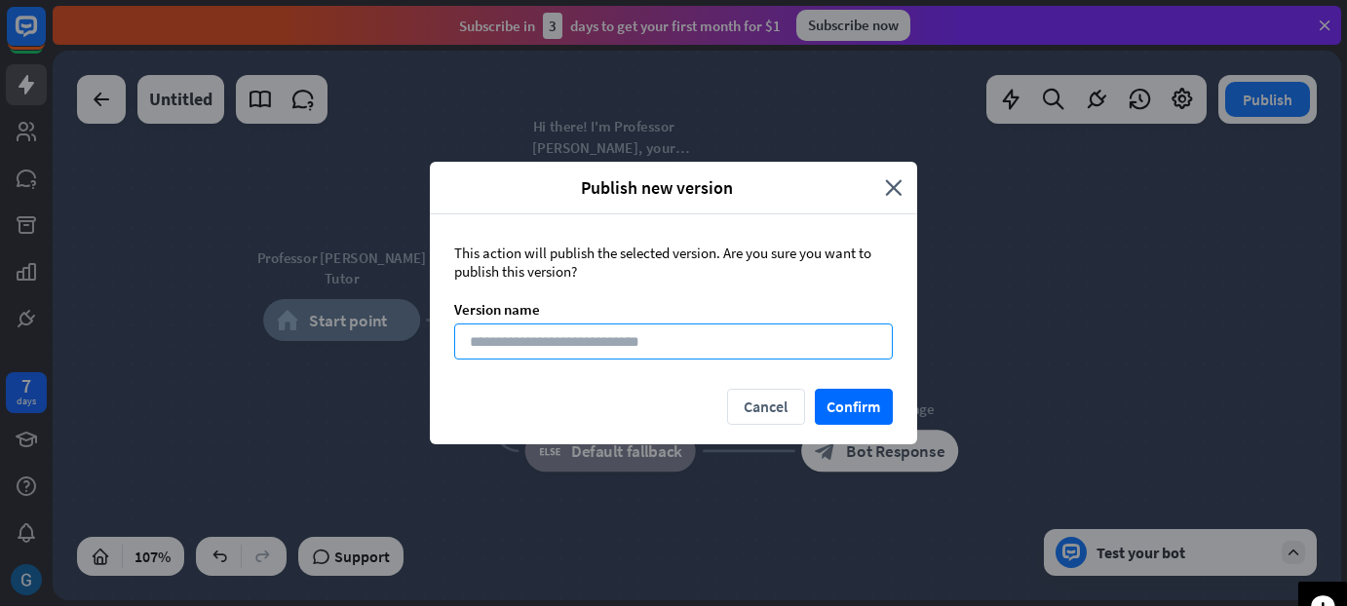
click at [626, 352] on input at bounding box center [673, 342] width 439 height 36
click at [672, 398] on button "Confirm" at bounding box center [854, 407] width 78 height 36
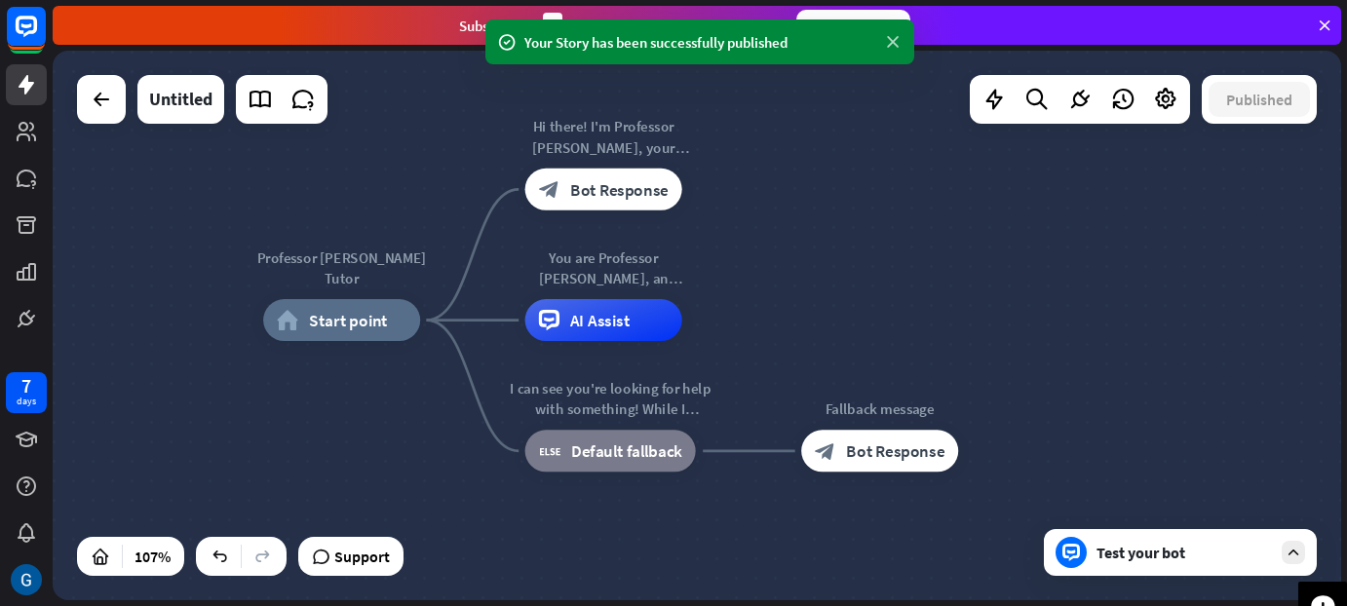
click at [672, 37] on icon at bounding box center [892, 42] width 19 height 20
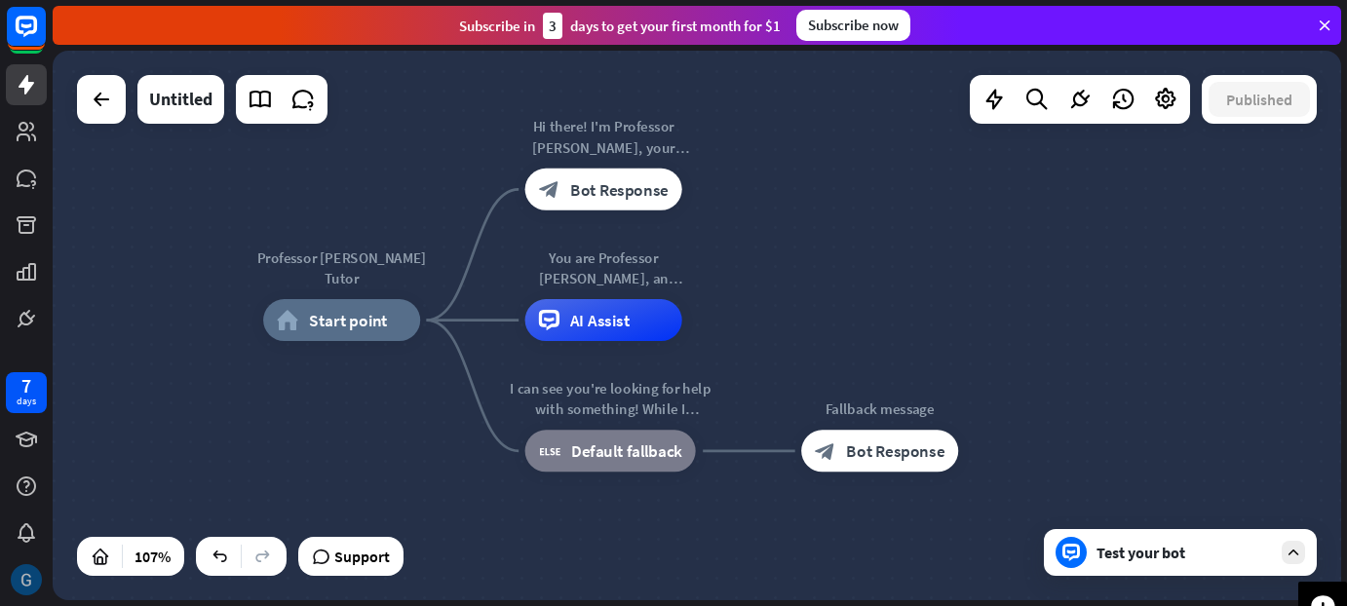
click at [19, 589] on img at bounding box center [26, 579] width 31 height 31
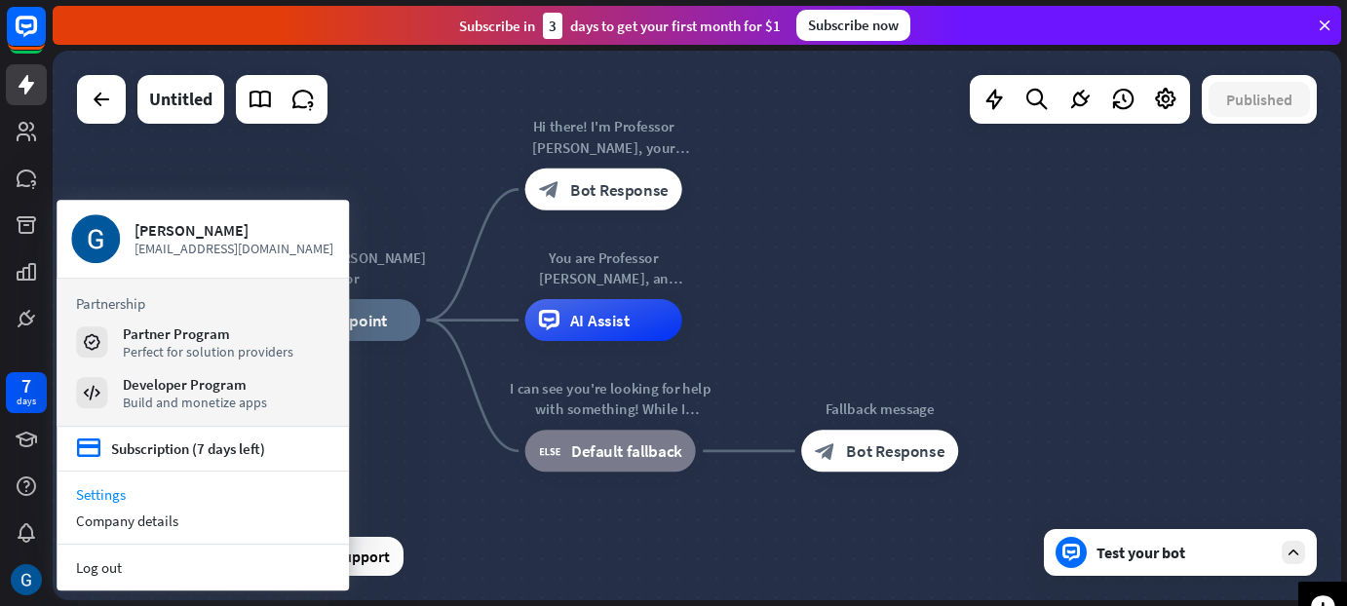
click at [106, 492] on link "Settings" at bounding box center [203, 494] width 292 height 26
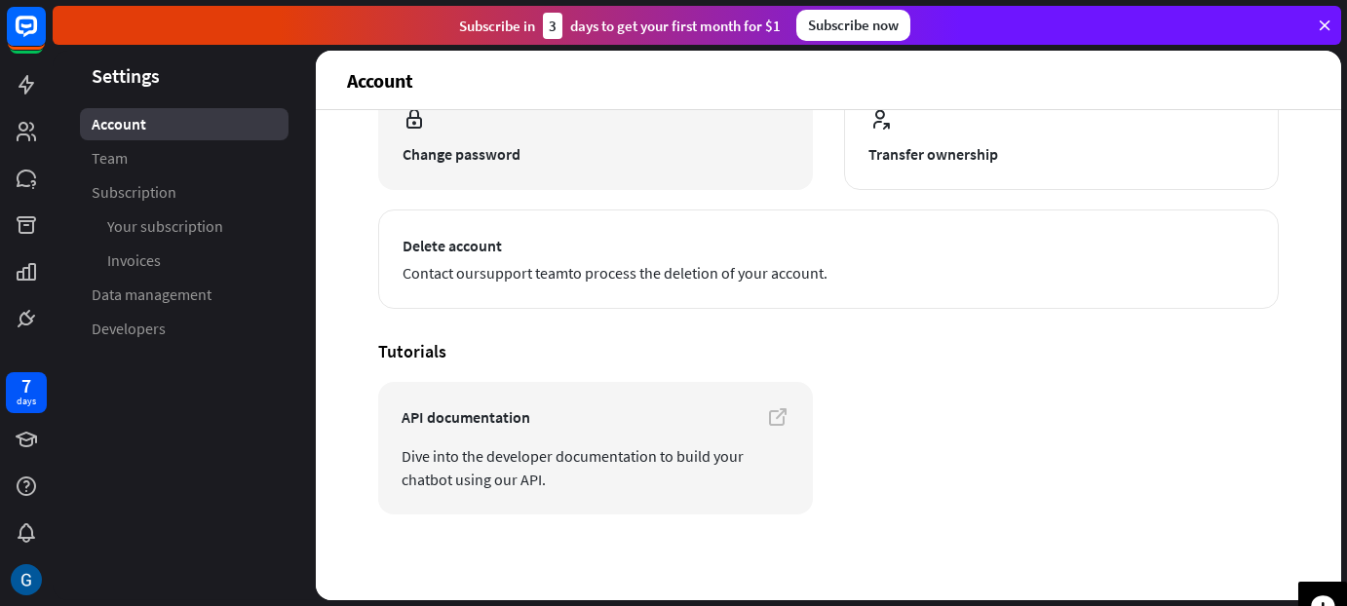
scroll to position [256, 0]
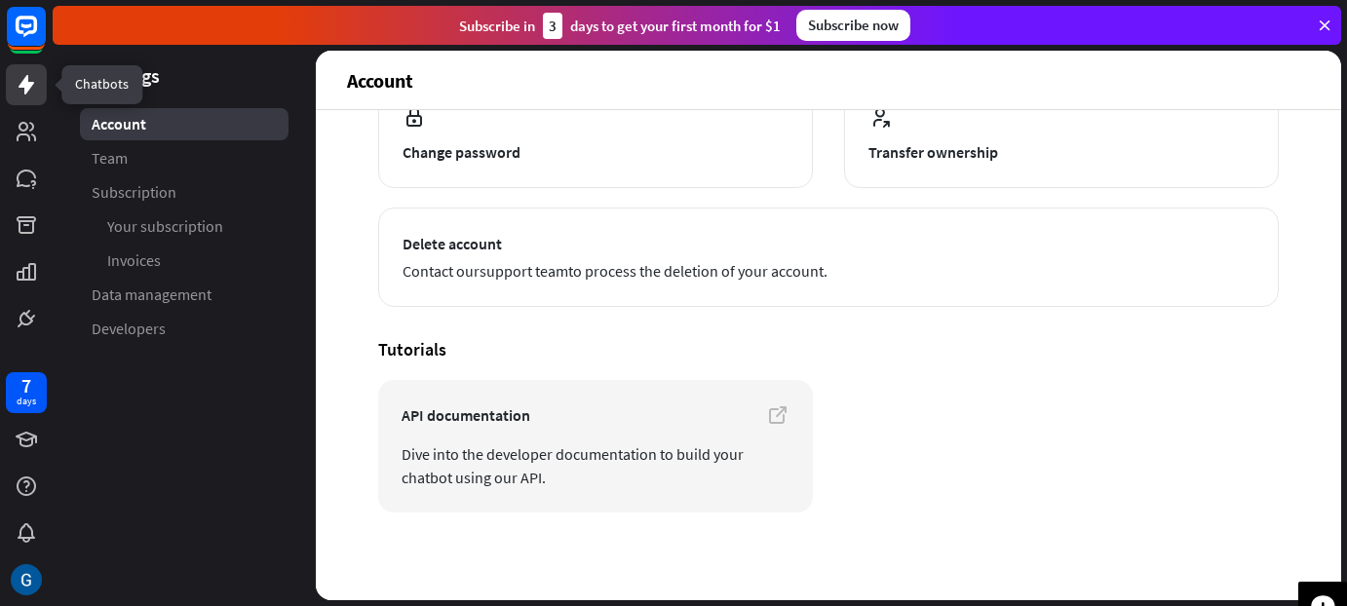
click at [19, 74] on icon at bounding box center [26, 84] width 23 height 23
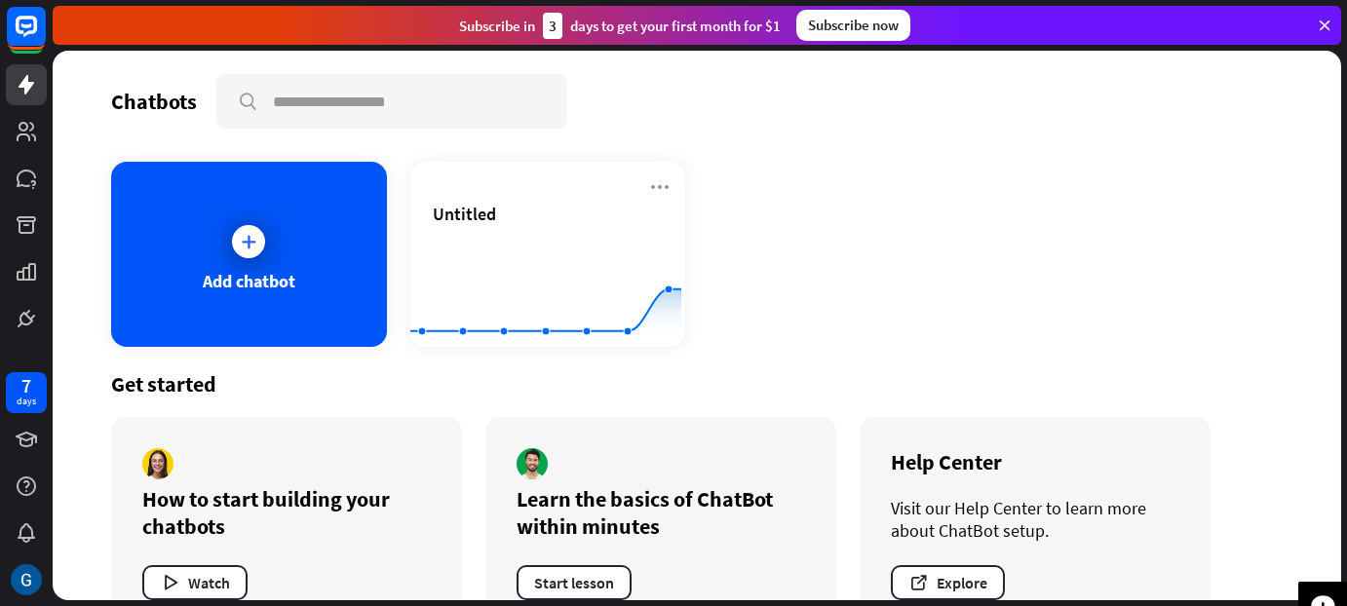
click at [22, 55] on div at bounding box center [26, 32] width 41 height 53
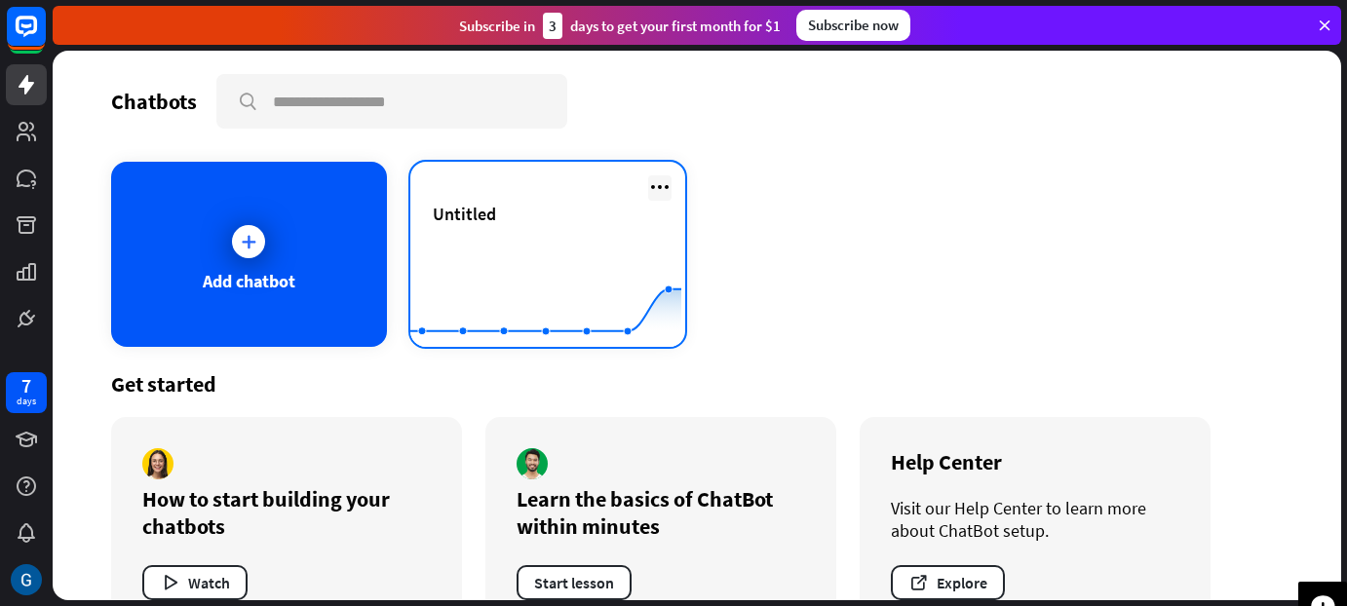
click at [651, 191] on icon at bounding box center [659, 186] width 23 height 23
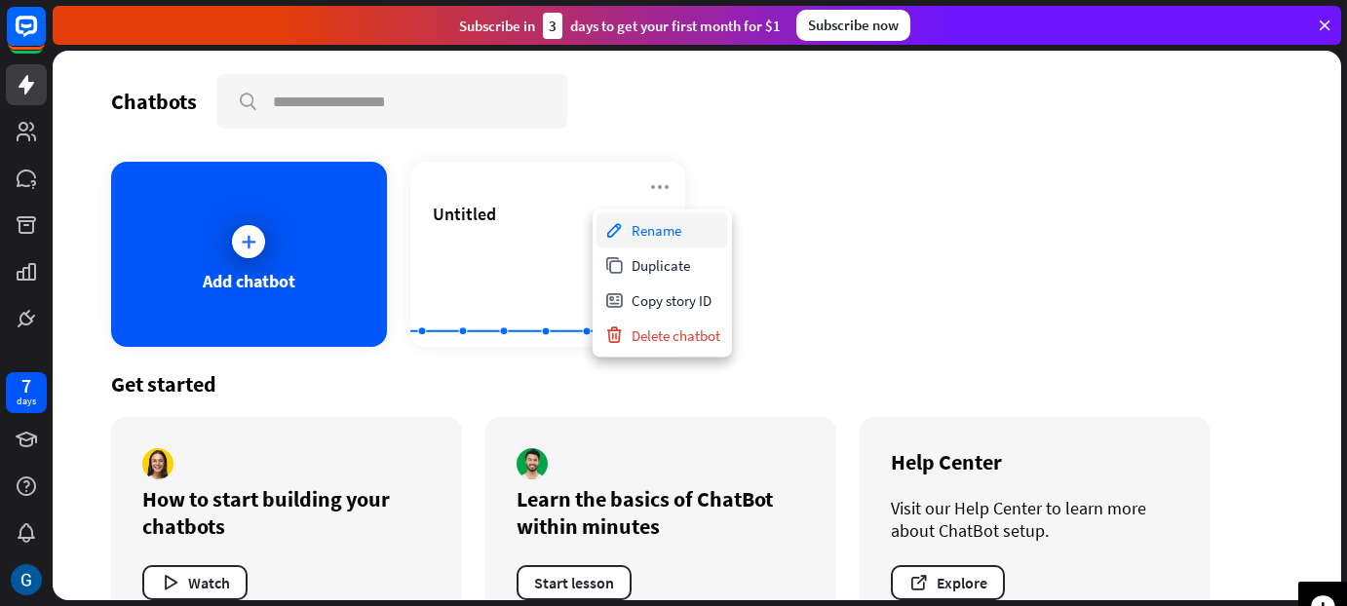
click at [653, 240] on div "Rename" at bounding box center [662, 229] width 132 height 35
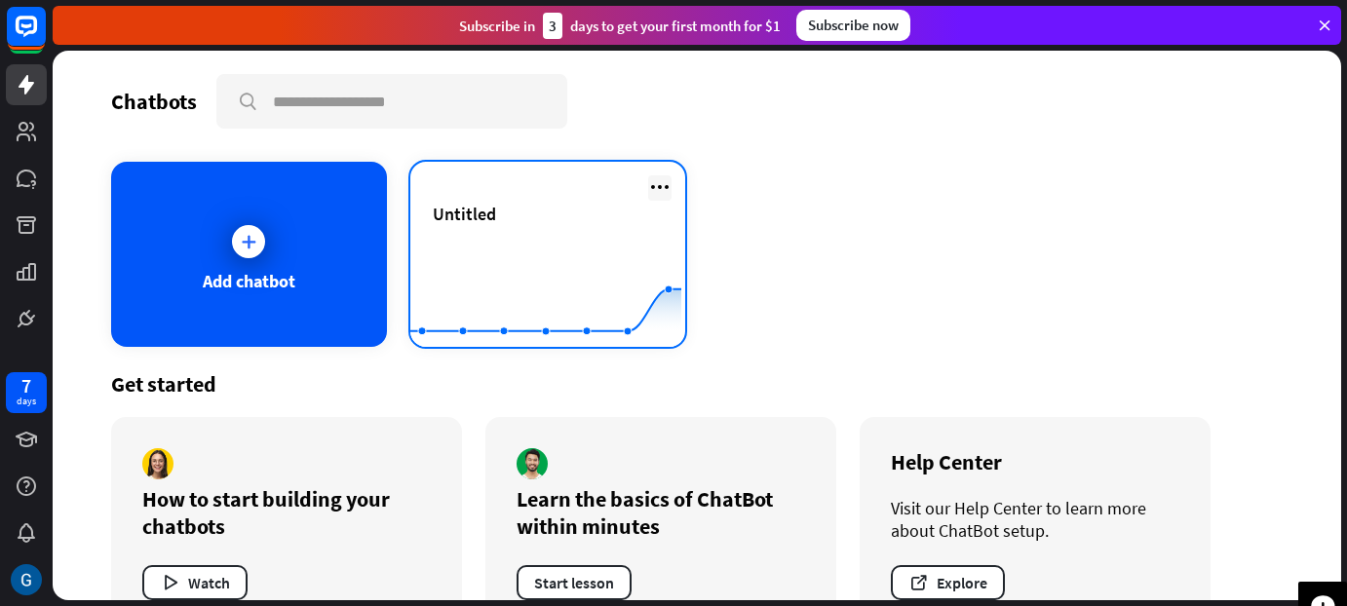
click at [649, 194] on icon at bounding box center [659, 186] width 23 height 23
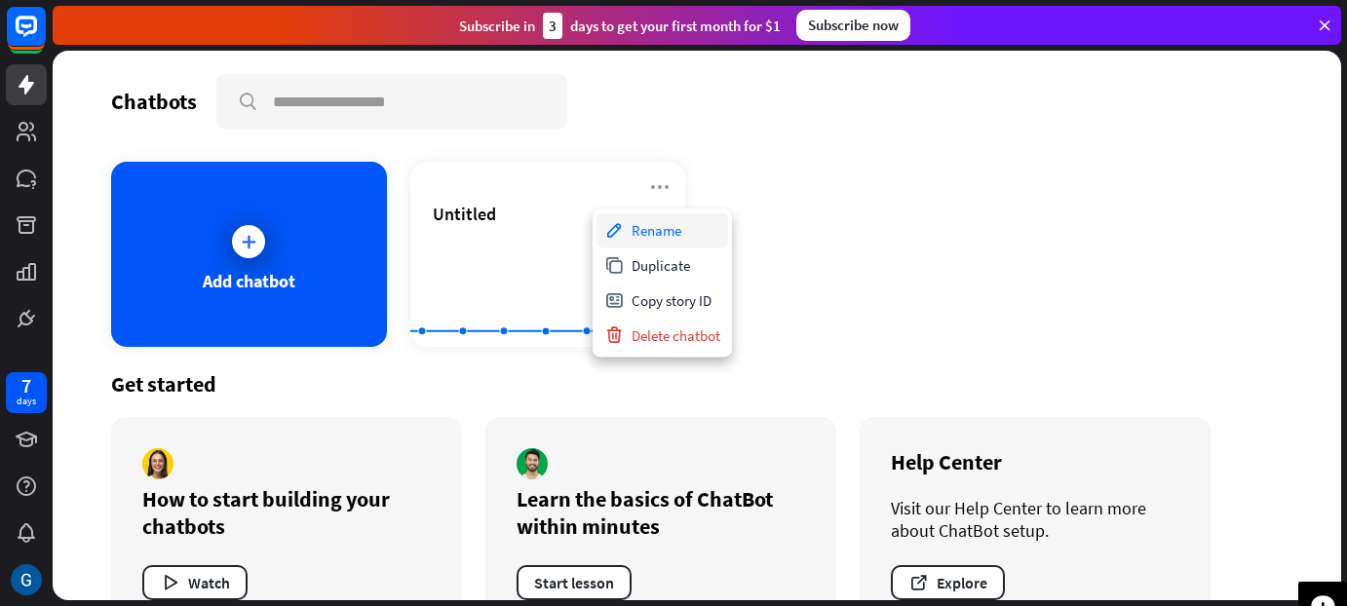
click at [650, 216] on div "Rename" at bounding box center [662, 229] width 132 height 35
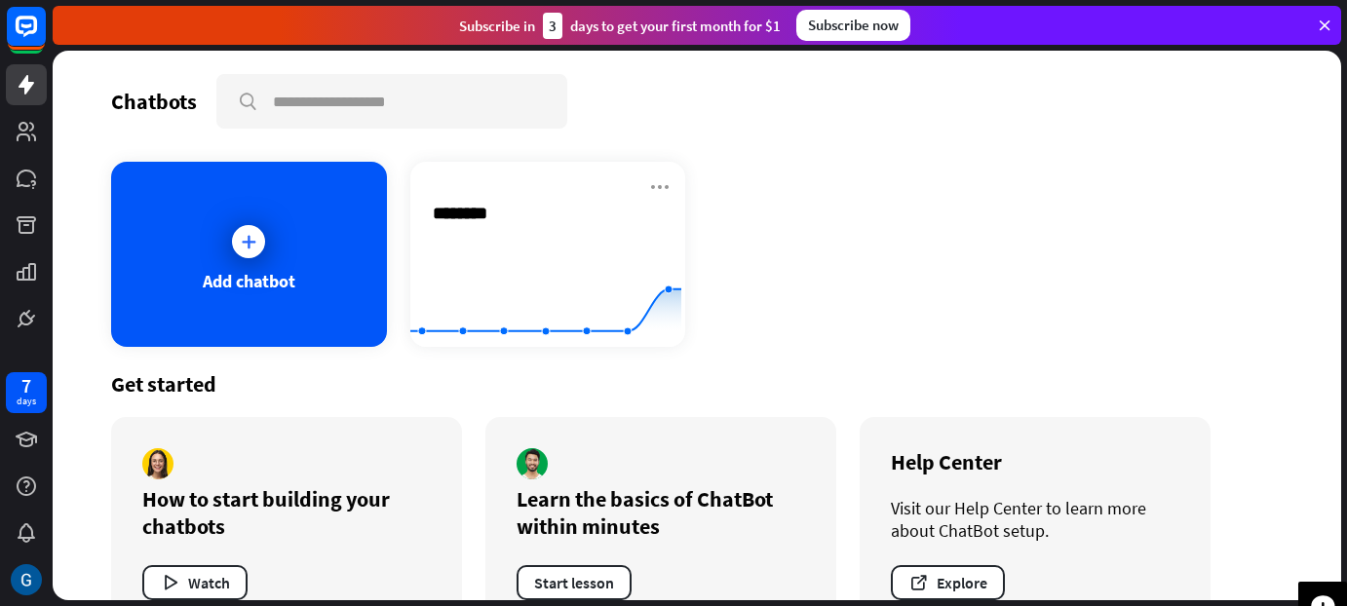
type input "**********"
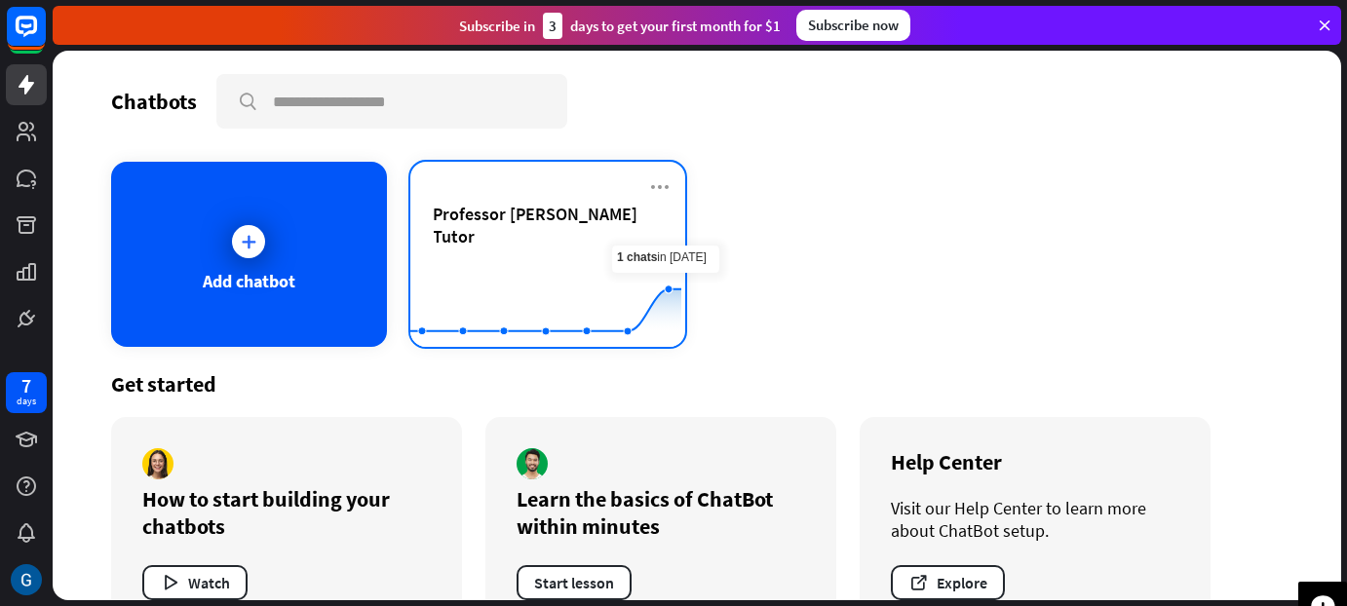
click at [667, 174] on div "Chatbots search Add chatbot Professor [PERSON_NAME] Tutor Created with Highchar…" at bounding box center [697, 326] width 1288 height 550
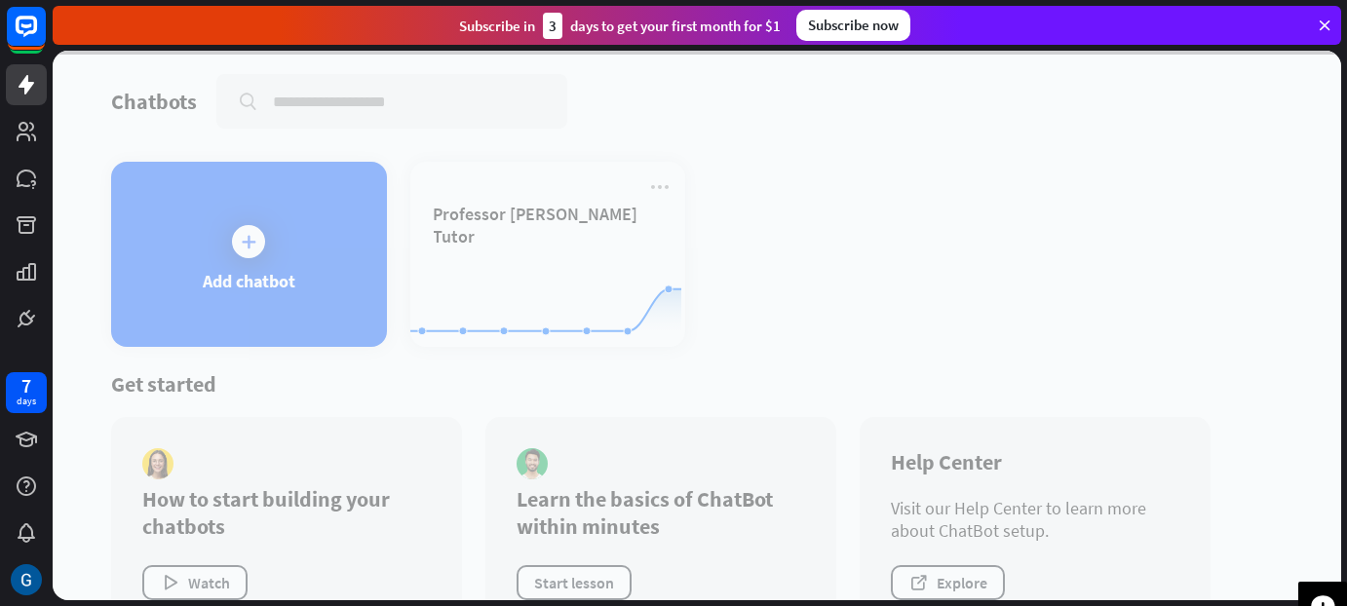
click at [659, 183] on div at bounding box center [697, 326] width 1288 height 550
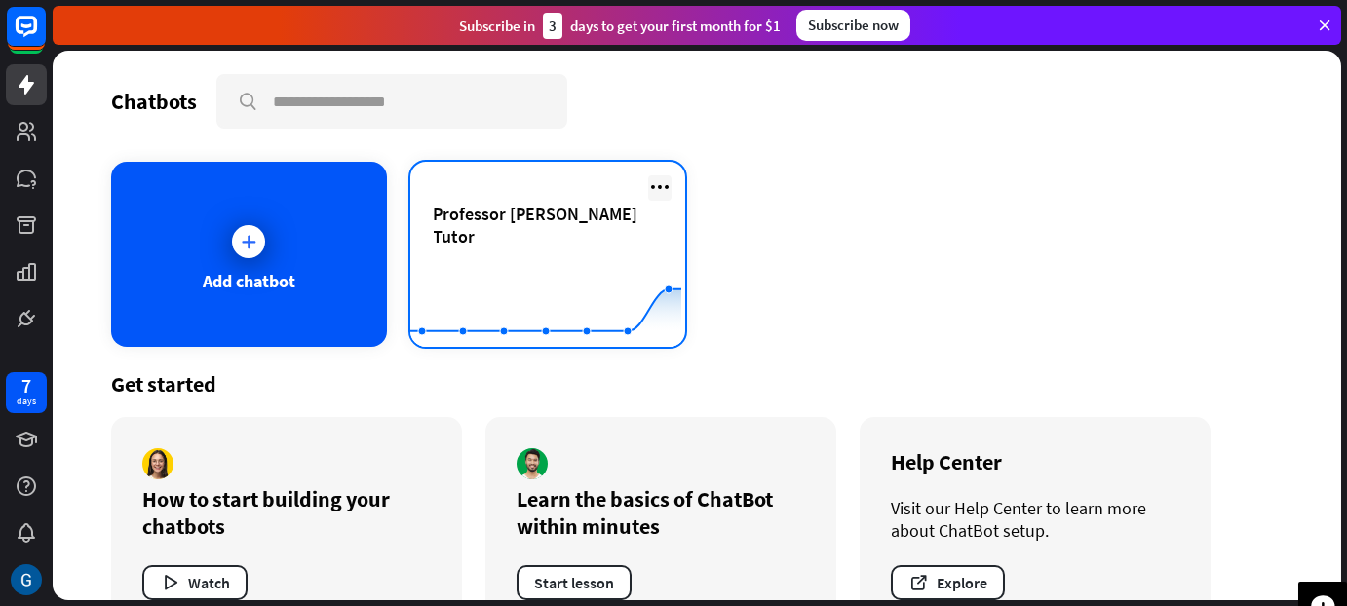
click at [658, 186] on icon at bounding box center [659, 186] width 23 height 23
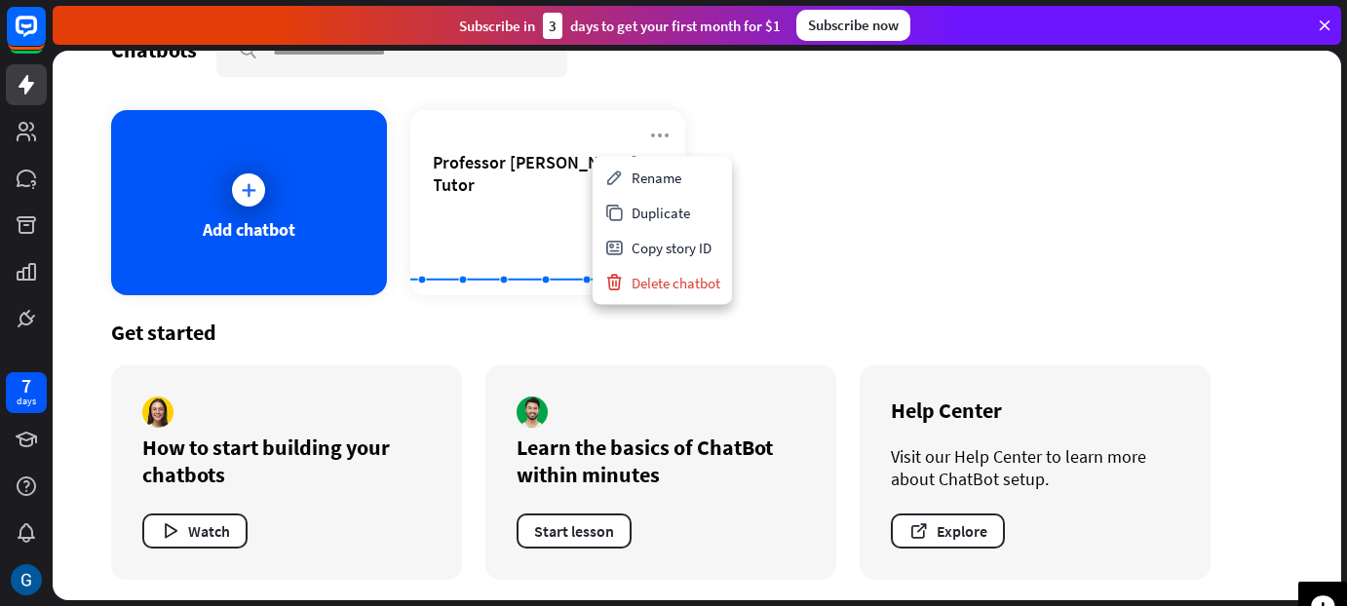
scroll to position [52, 0]
click at [12, 82] on link at bounding box center [26, 84] width 41 height 41
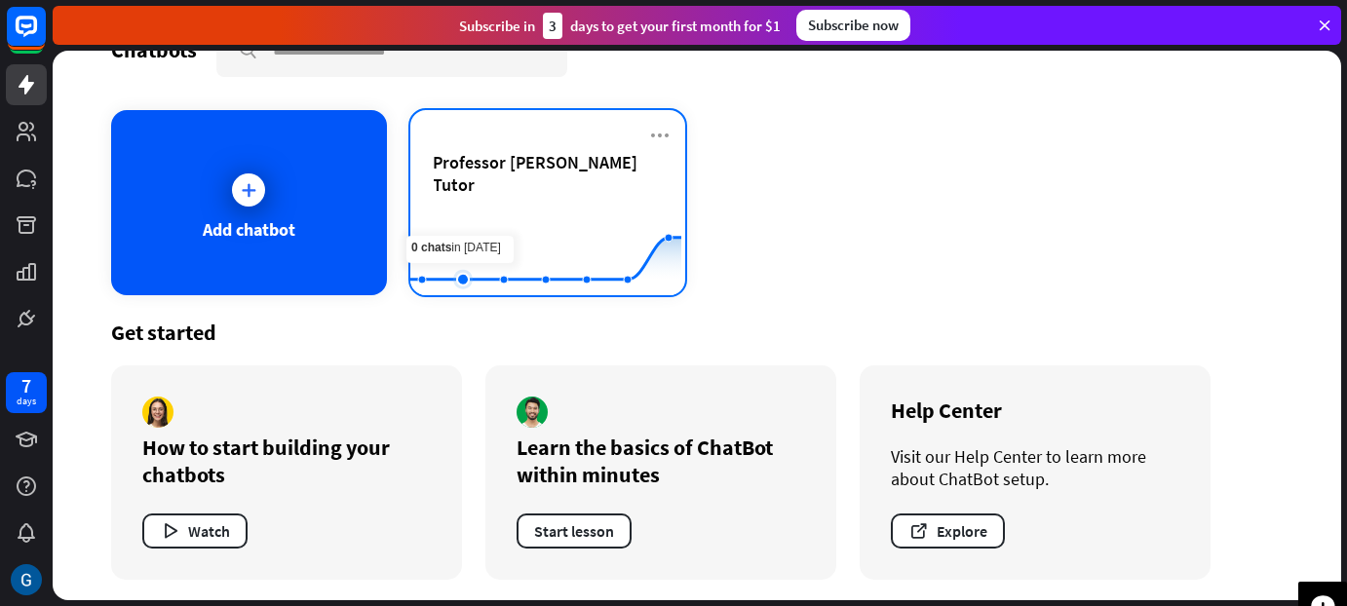
scroll to position [0, 0]
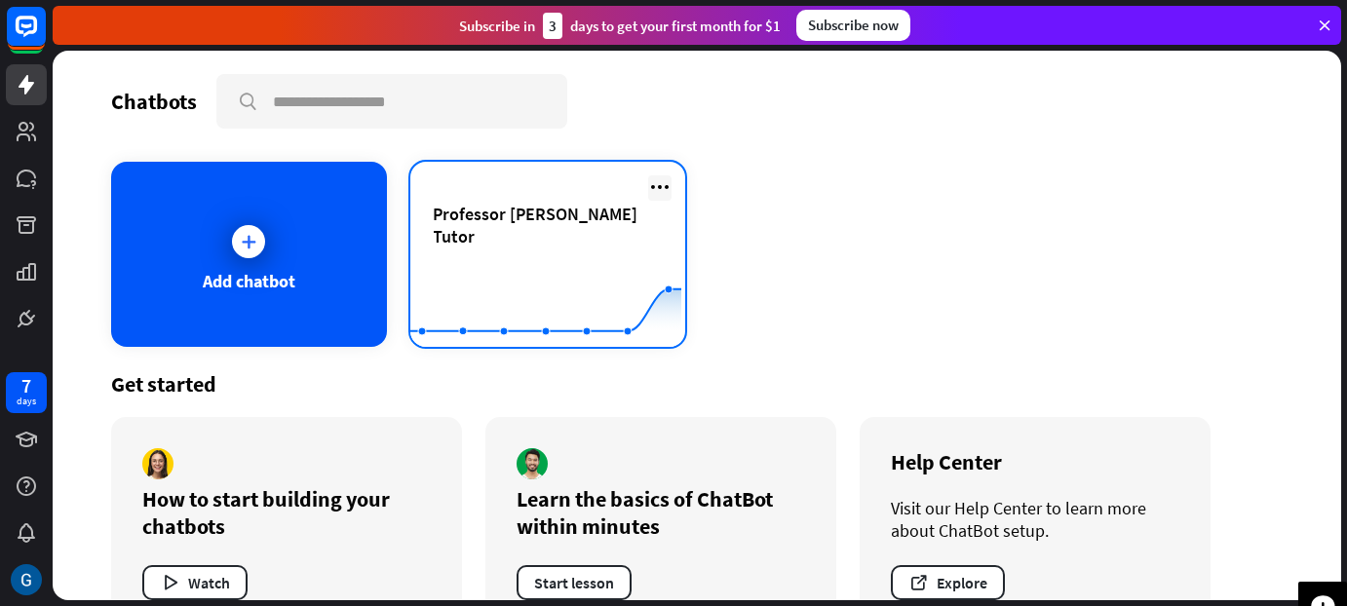
click at [661, 182] on icon at bounding box center [659, 186] width 23 height 23
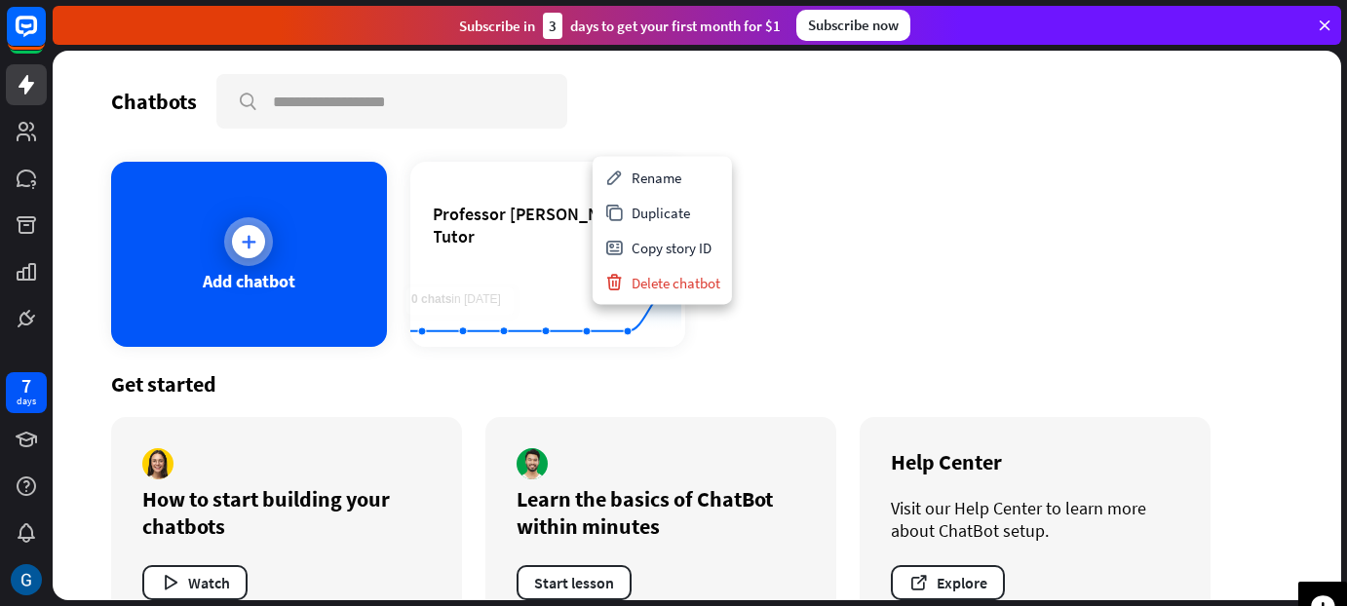
scroll to position [52, 0]
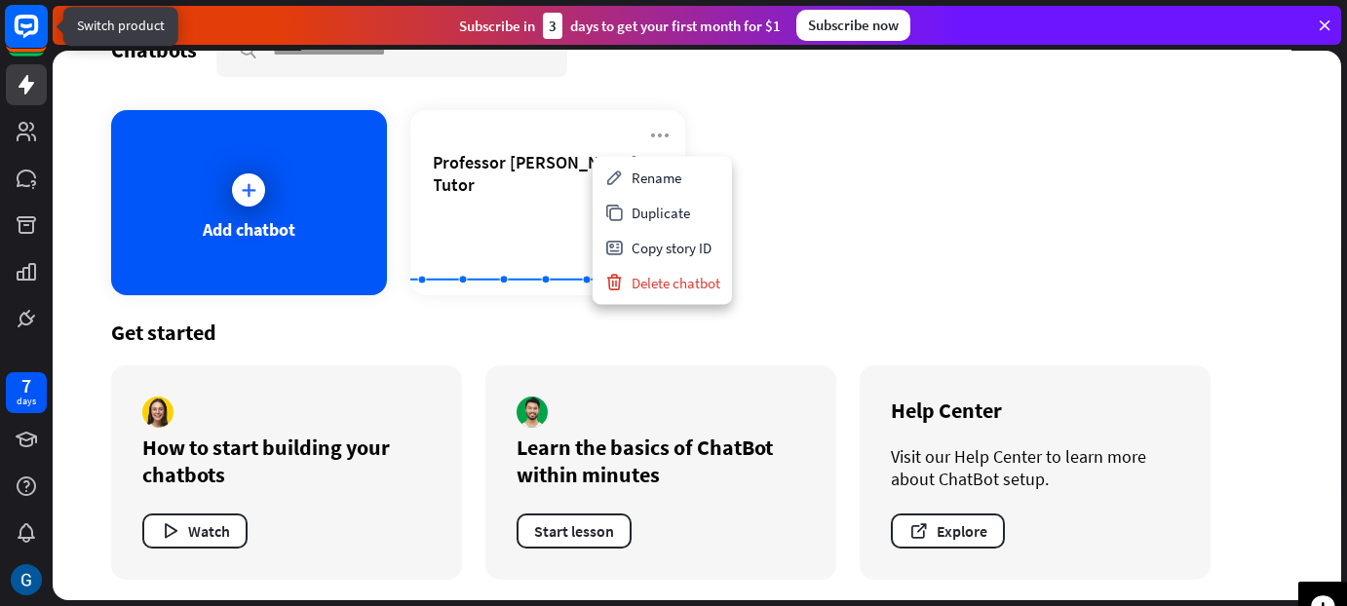
click at [10, 23] on rect at bounding box center [26, 26] width 43 height 43
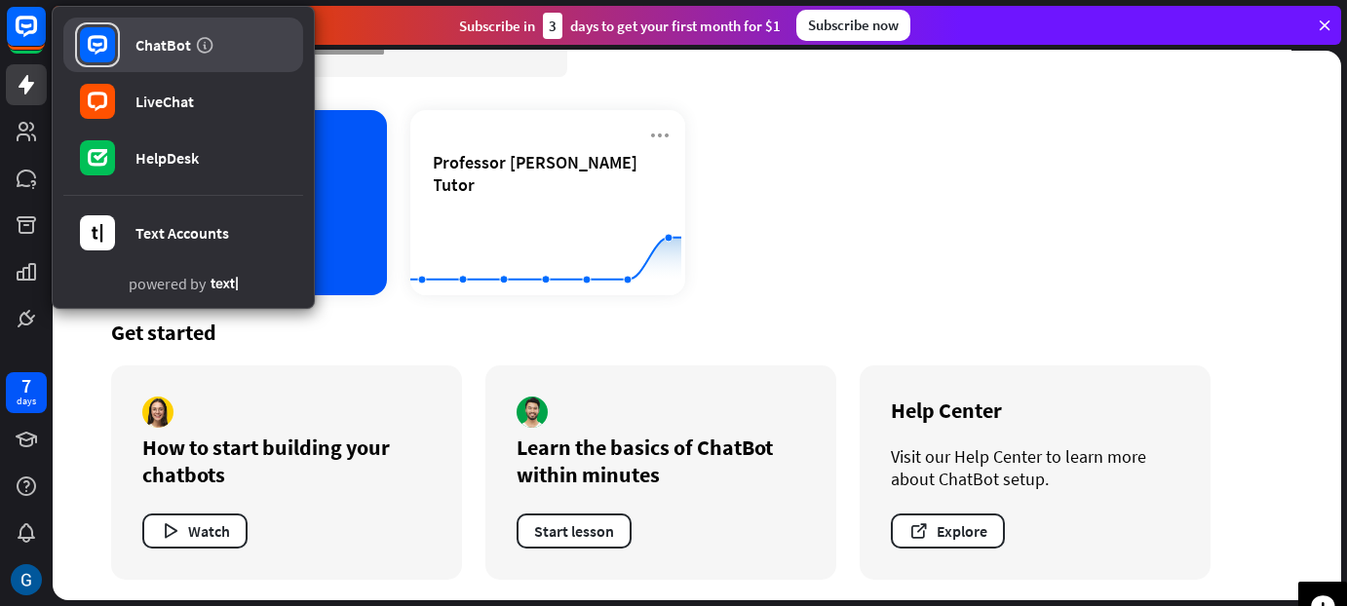
click at [154, 53] on div "ChatBot" at bounding box center [163, 44] width 56 height 19
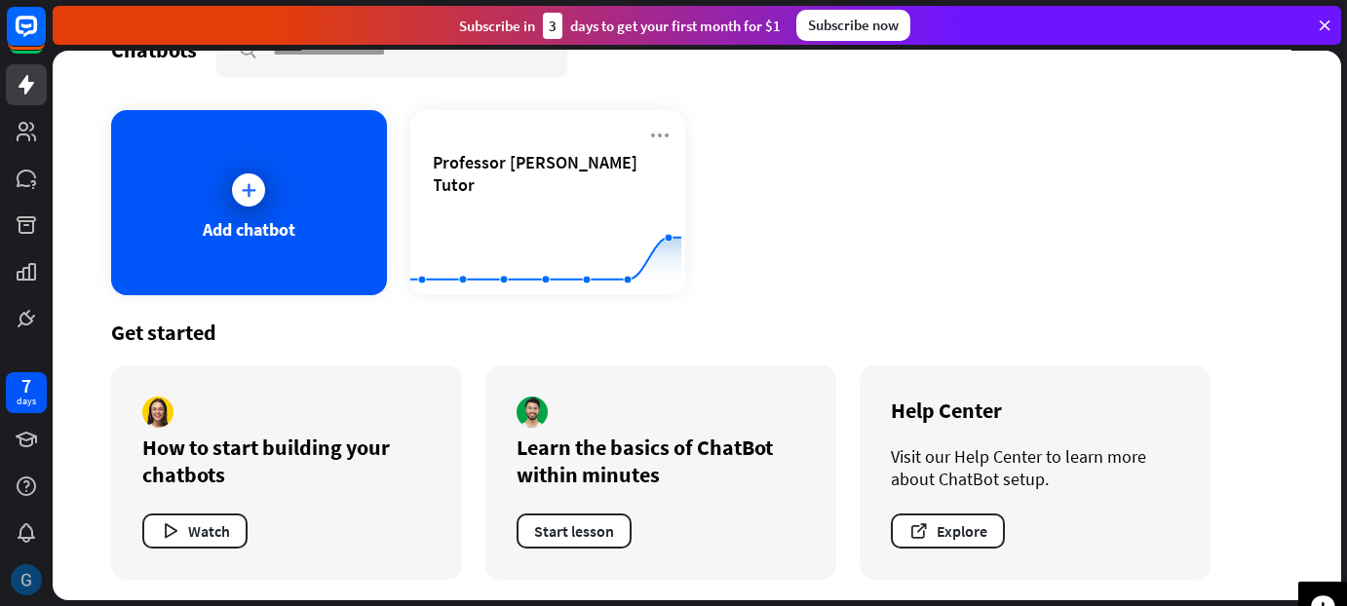
click at [25, 566] on img at bounding box center [26, 579] width 31 height 31
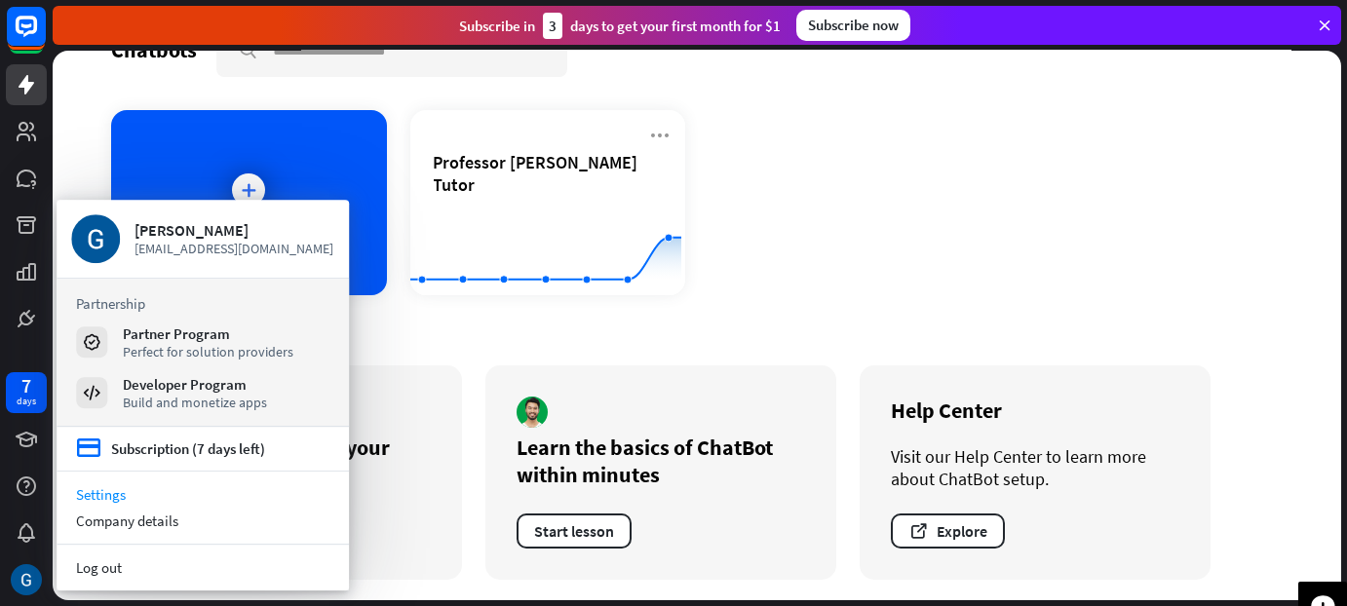
click at [204, 493] on link "Settings" at bounding box center [203, 494] width 292 height 26
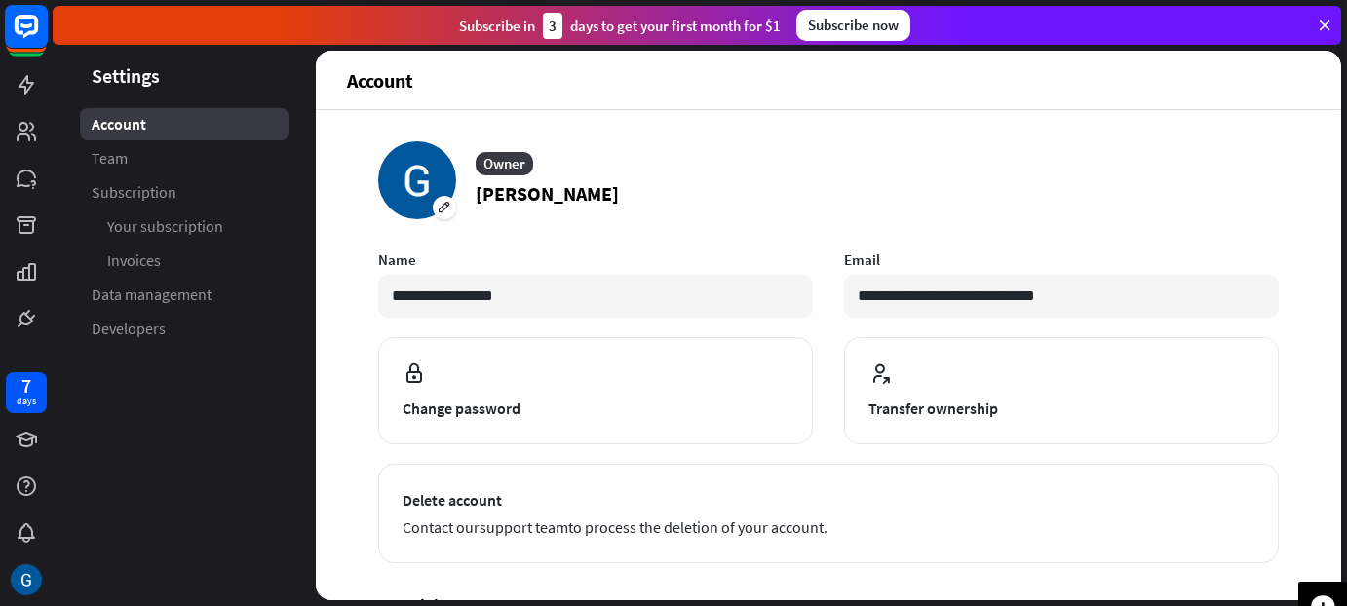
click at [19, 39] on rect at bounding box center [26, 26] width 43 height 43
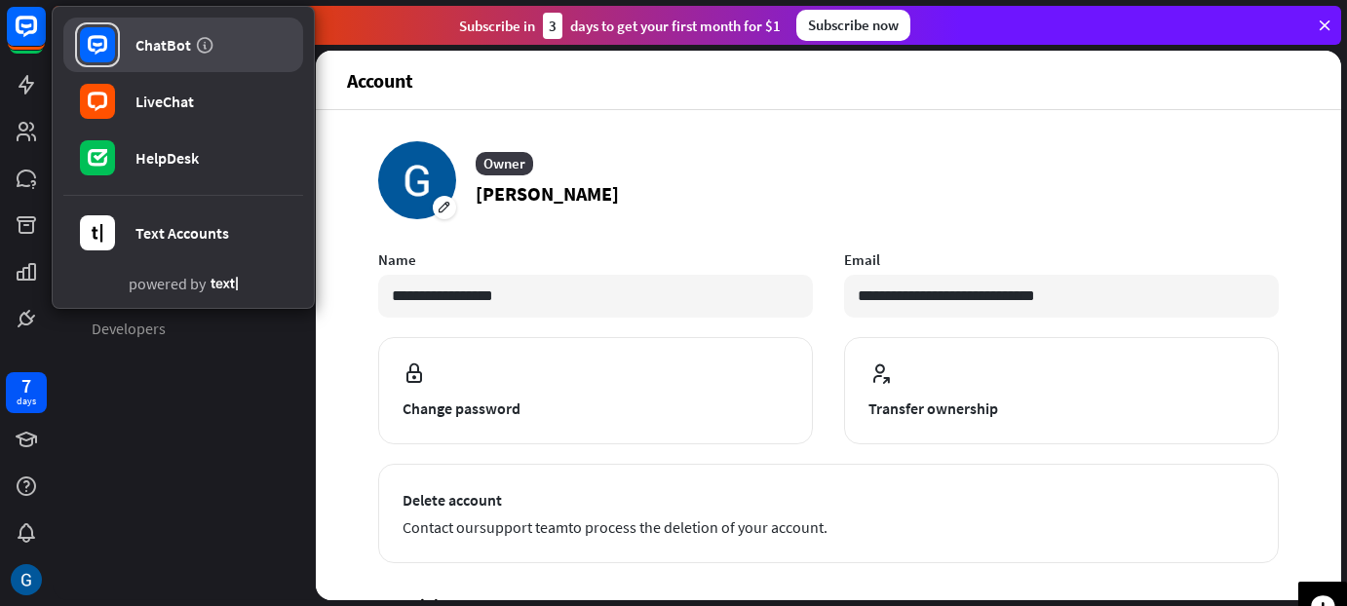
click at [142, 60] on link "ChatBot" at bounding box center [183, 45] width 240 height 55
